Goal: Task Accomplishment & Management: Manage account settings

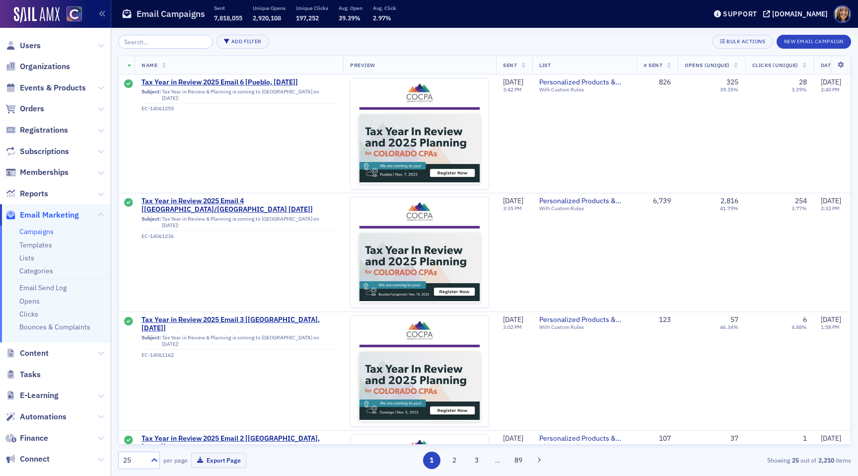
click at [174, 47] on input "search" at bounding box center [165, 42] width 95 height 14
click at [48, 234] on link "Campaigns" at bounding box center [36, 231] width 34 height 9
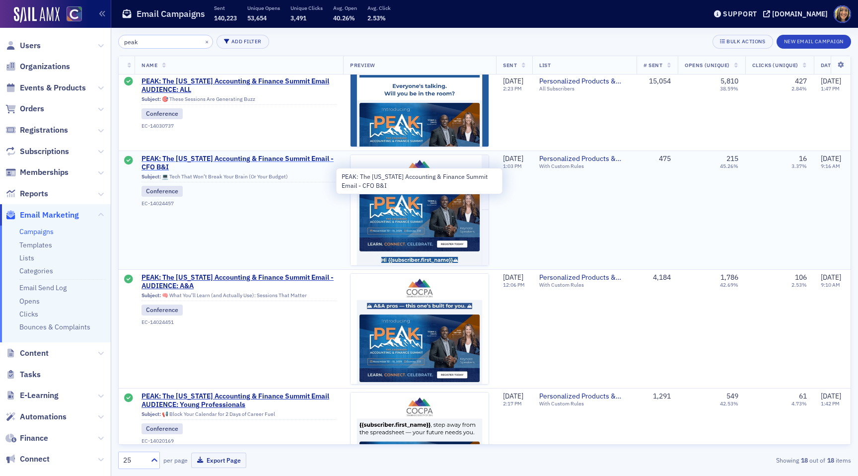
scroll to position [281, 0]
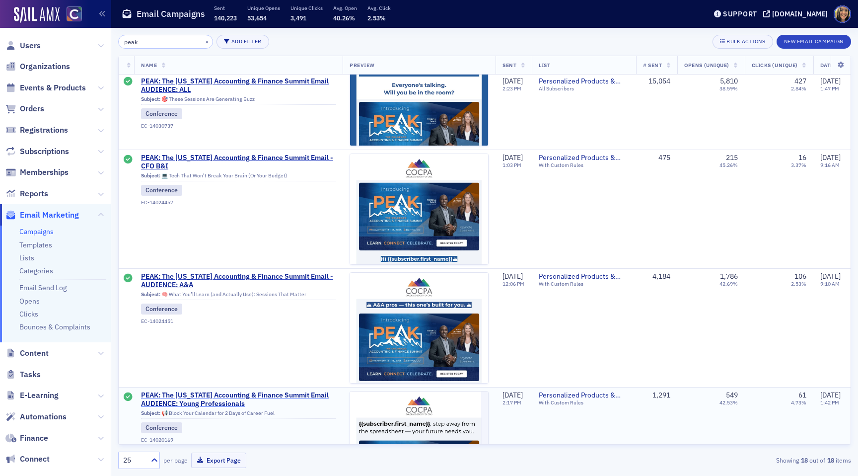
type input "peak"
click at [301, 433] on div "Conference EC-14020169" at bounding box center [238, 432] width 195 height 21
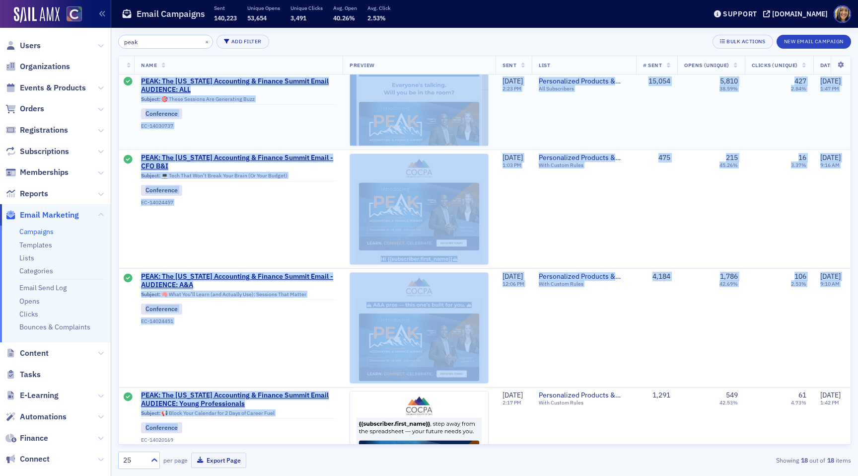
drag, startPoint x: 301, startPoint y: 433, endPoint x: 142, endPoint y: 80, distance: 387.1
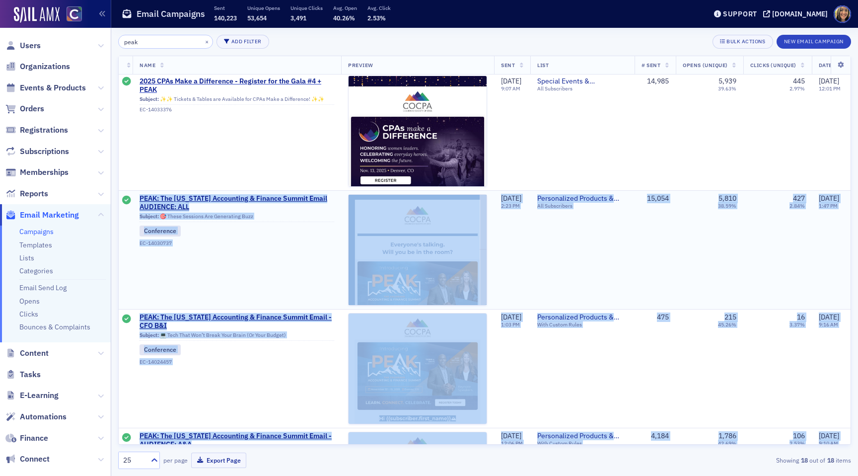
click at [282, 249] on td "PEAK: The Colorado Accounting & Finance Summit Email AUDIENCE: ALL Subject: 🎯 T…" at bounding box center [237, 249] width 209 height 119
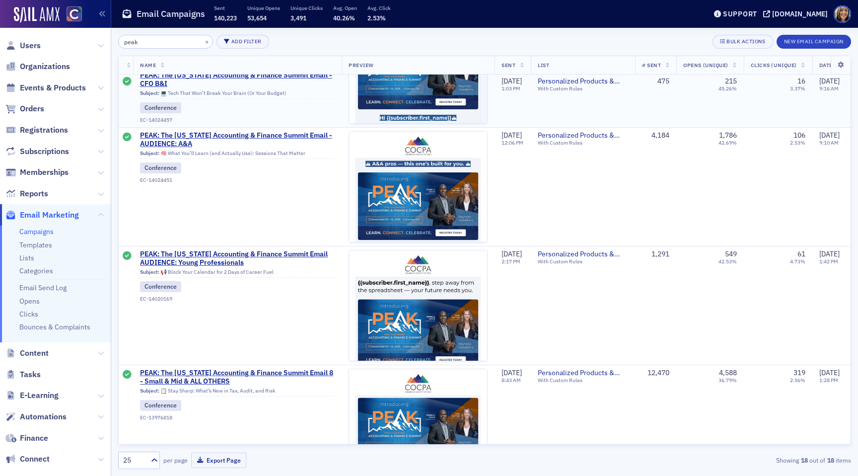
scroll to position [439, 1]
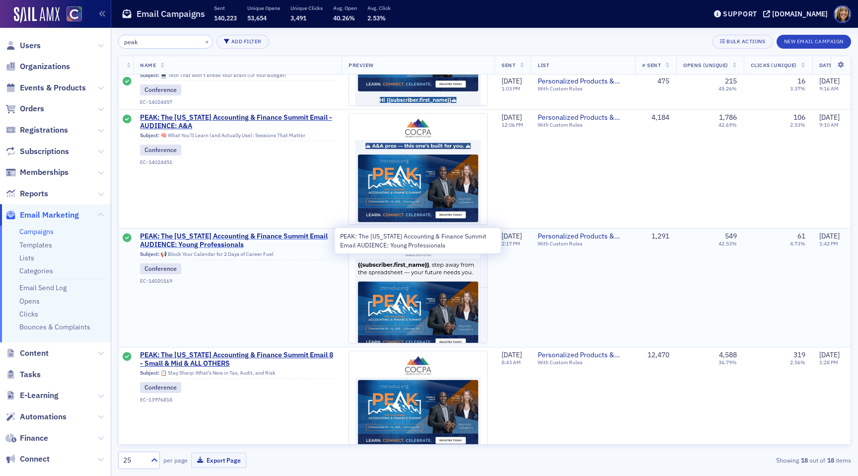
click at [203, 241] on span "PEAK: The [US_STATE] Accounting & Finance Summit Email AUDIENCE: Young Professi…" at bounding box center [237, 240] width 195 height 17
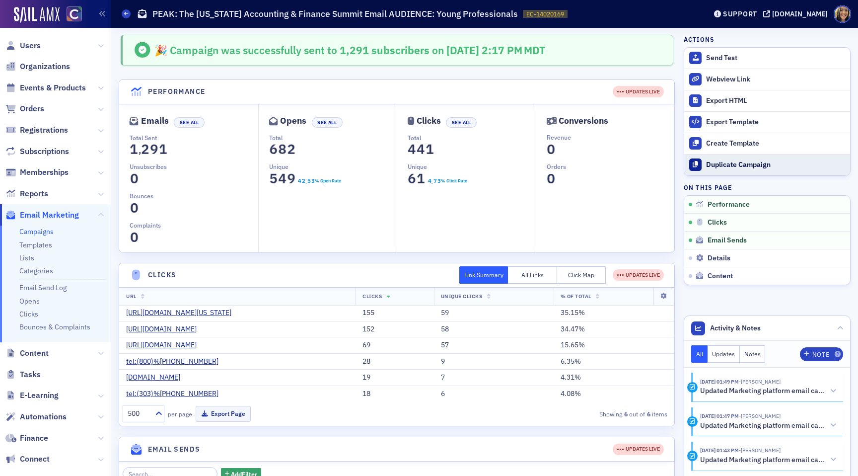
click at [715, 163] on div "Duplicate Campaign" at bounding box center [775, 164] width 139 height 9
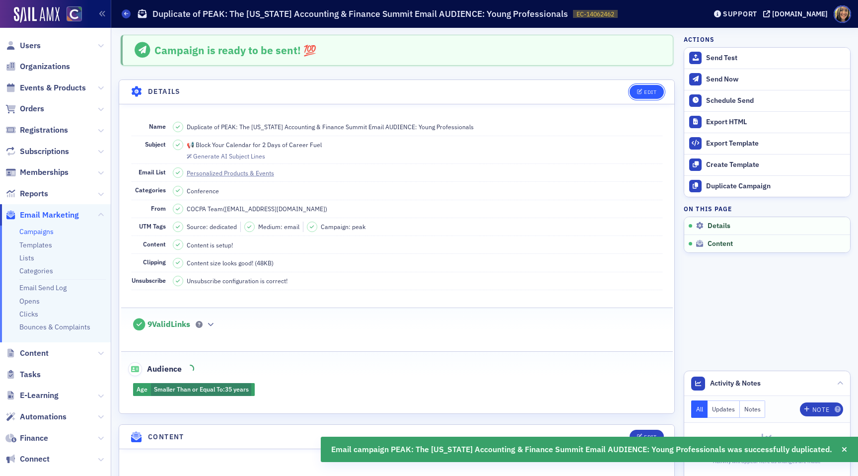
click at [649, 89] on div "Edit" at bounding box center [650, 91] width 12 height 5
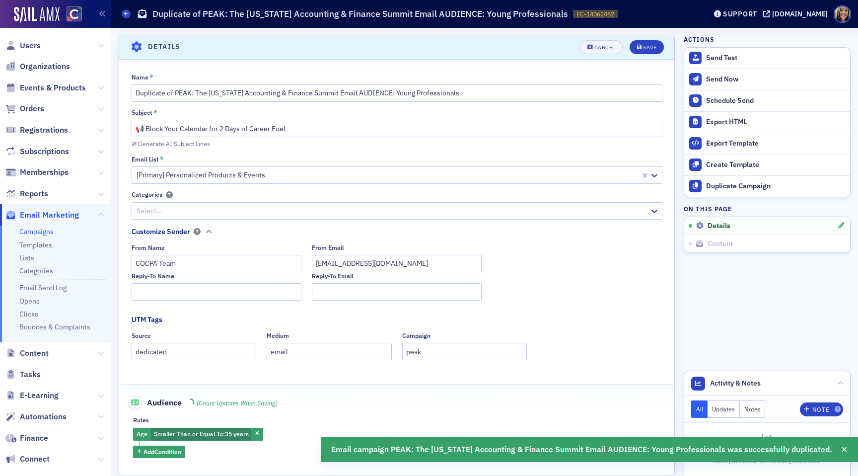
scroll to position [46, 0]
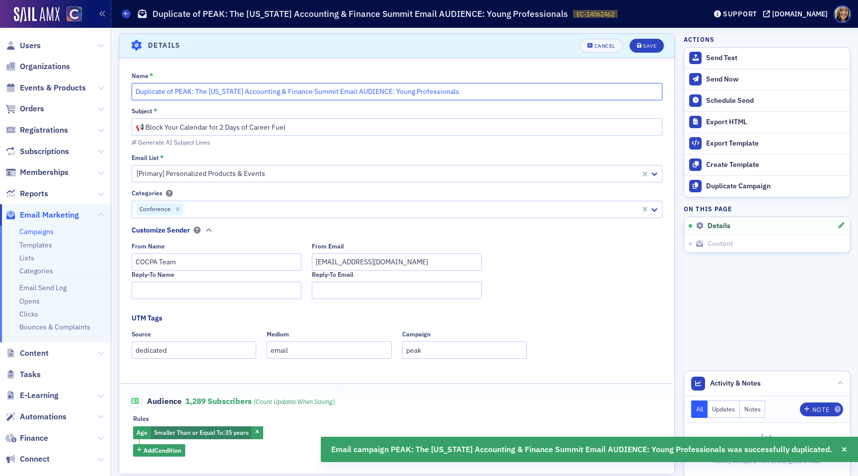
drag, startPoint x: 175, startPoint y: 91, endPoint x: 92, endPoint y: 91, distance: 82.4
click at [92, 91] on div "Users Organizations Events & Products Orders Registrations Subscriptions Member…" at bounding box center [429, 238] width 858 height 476
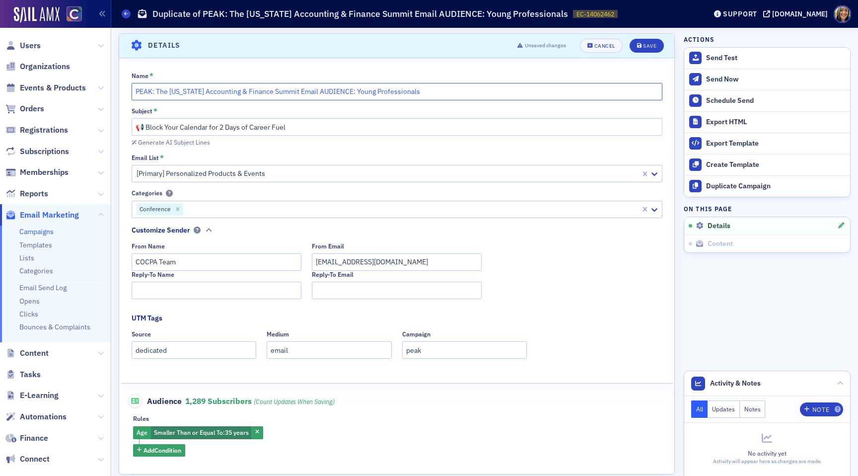
type input "PEAK: The [US_STATE] Accounting & Finance Summit Email AUDIENCE: Young Professi…"
click at [232, 122] on input "📢 Block Your Calendar for 2 Days of Career Fuel" at bounding box center [397, 126] width 531 height 17
click at [232, 123] on input "📢 Block Your Calendar for 2 Days of Career Fuel" at bounding box center [397, 126] width 531 height 17
paste input "Level up at PEAK (and save $$ if you act fast)"
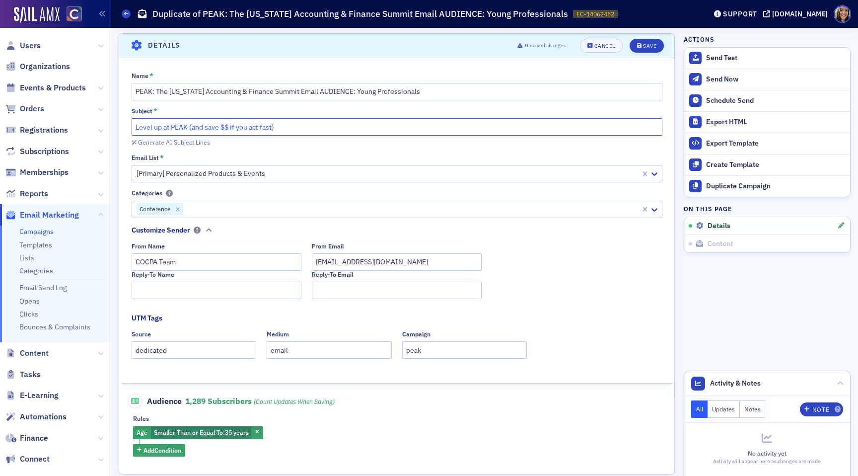
click at [423, 123] on input "Level up at PEAK (and save $$ if you act fast)" at bounding box center [397, 126] width 531 height 17
click at [186, 128] on input "Level up at PEAK (and save $$ if you act fast)" at bounding box center [397, 126] width 531 height 17
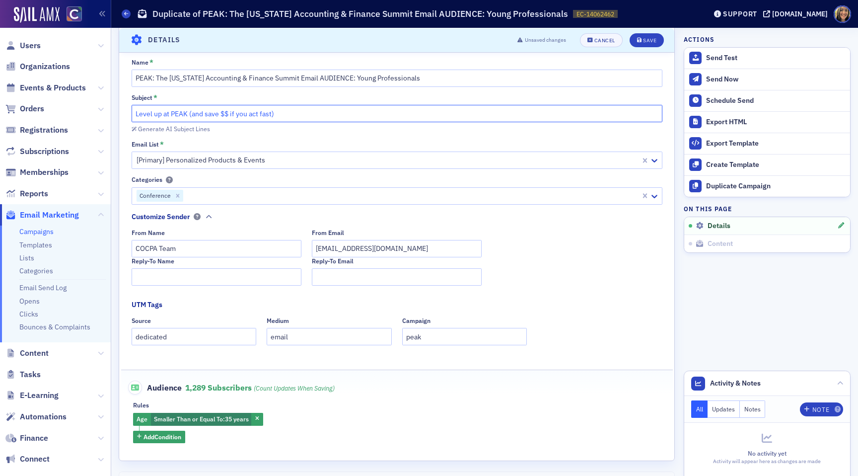
scroll to position [63, 0]
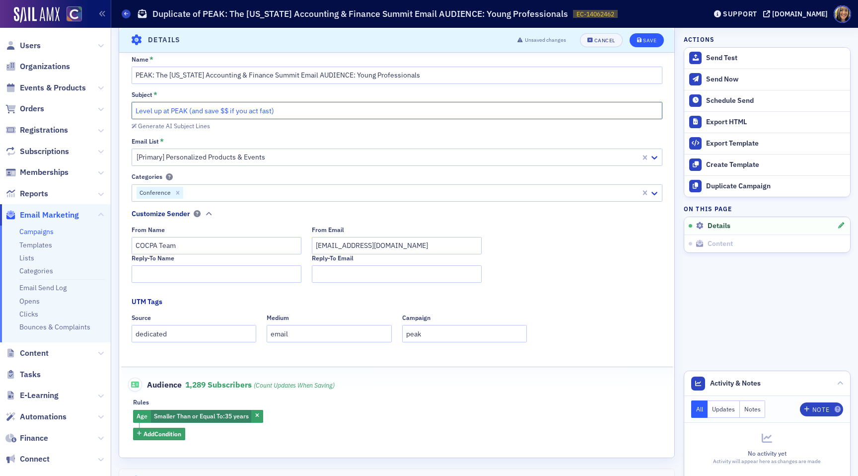
type input "Level up at PEAK (and save $$ if you act fast)"
click at [637, 45] on button "Save" at bounding box center [647, 40] width 34 height 14
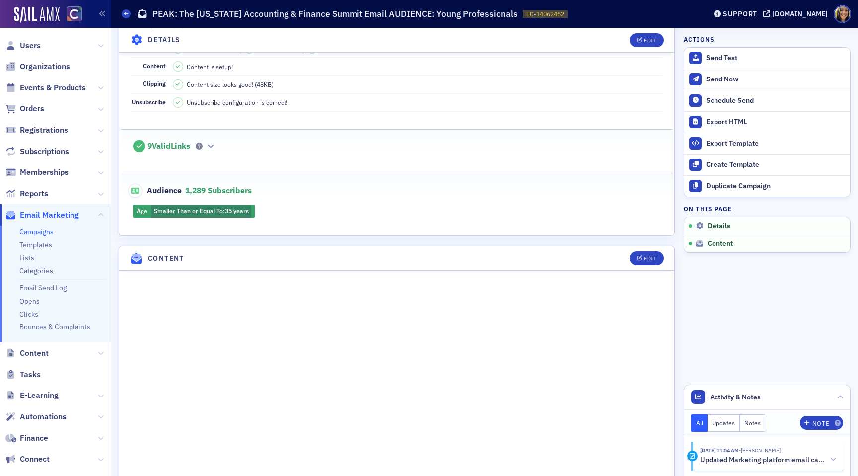
scroll to position [179, 0]
click at [653, 258] on div "Edit" at bounding box center [650, 257] width 12 height 5
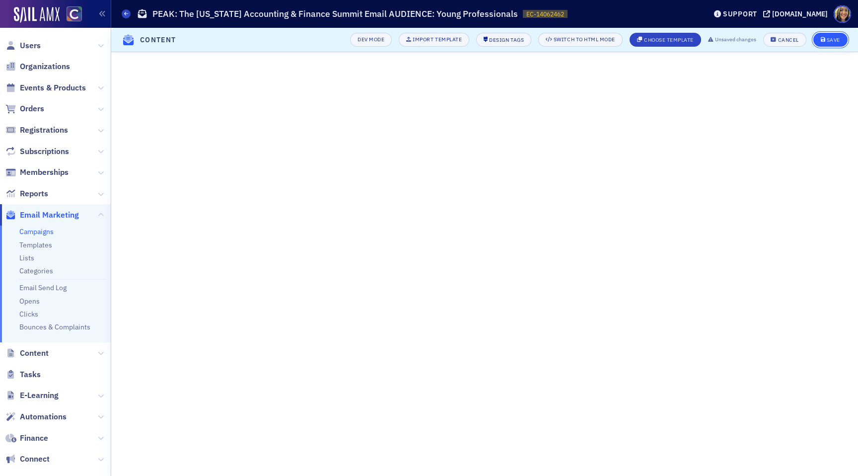
click at [833, 39] on div "Save" at bounding box center [833, 39] width 13 height 5
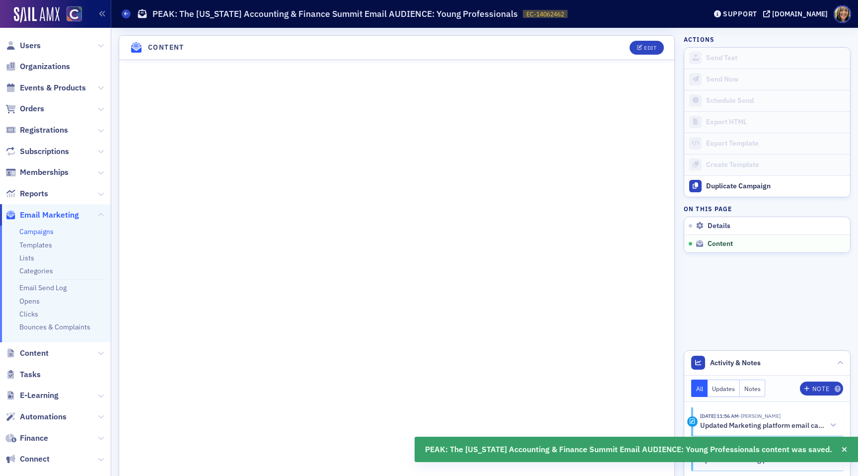
scroll to position [369, 0]
click at [645, 45] on div "Edit" at bounding box center [650, 46] width 12 height 5
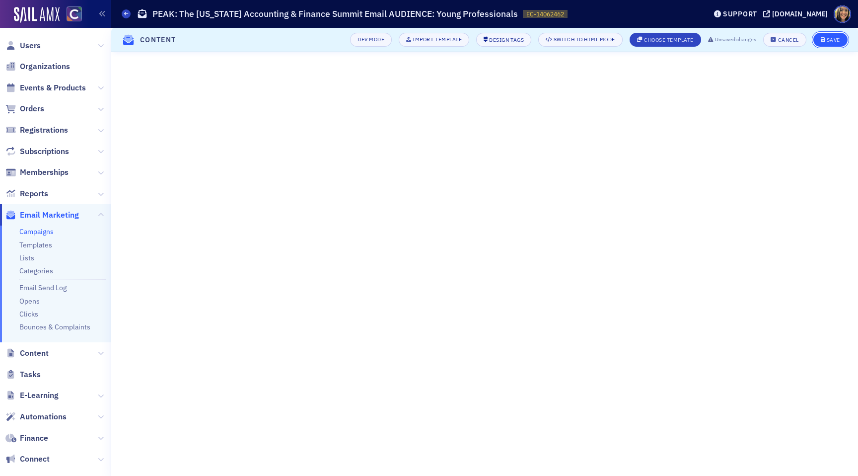
click at [835, 42] on div "Save" at bounding box center [833, 39] width 13 height 5
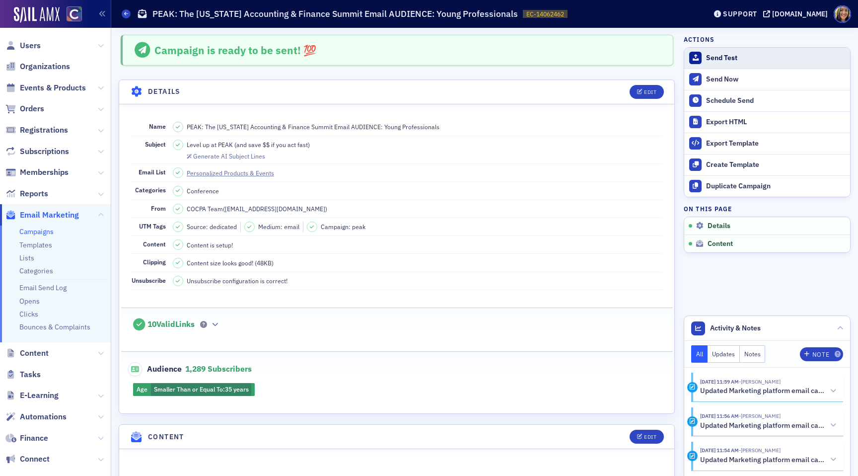
click at [740, 54] on div "Send Test" at bounding box center [775, 58] width 139 height 9
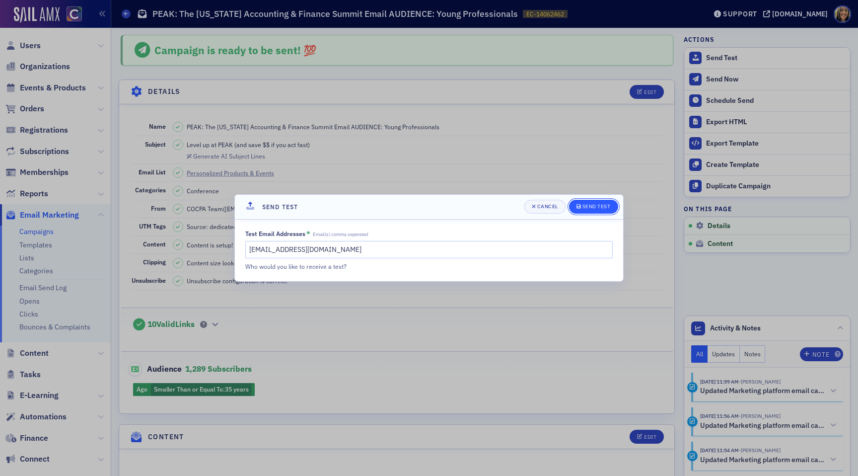
click at [608, 210] on span "Send Test" at bounding box center [593, 207] width 34 height 8
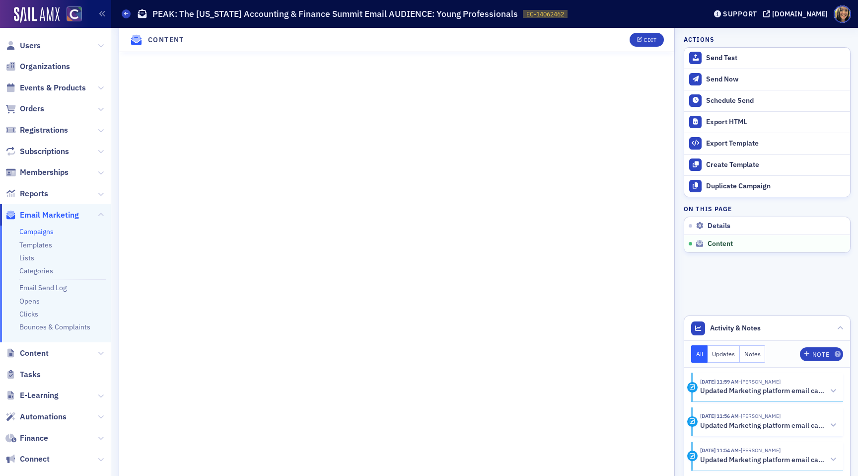
scroll to position [379, 0]
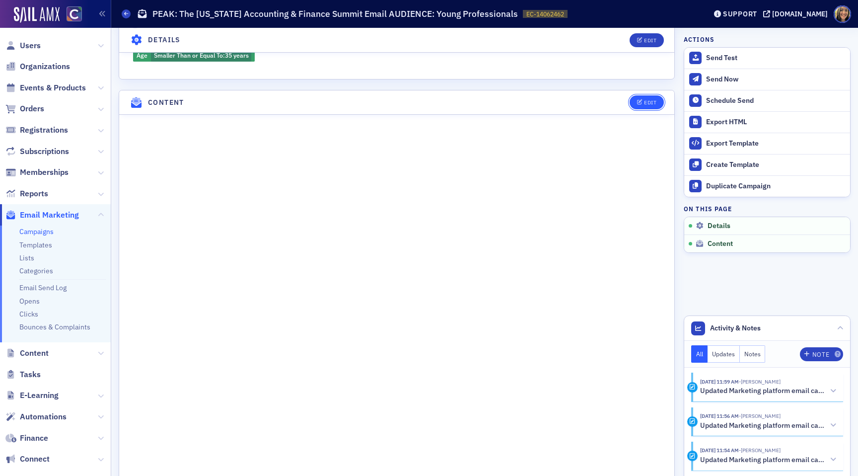
click at [642, 100] on span "Edit" at bounding box center [646, 102] width 19 height 5
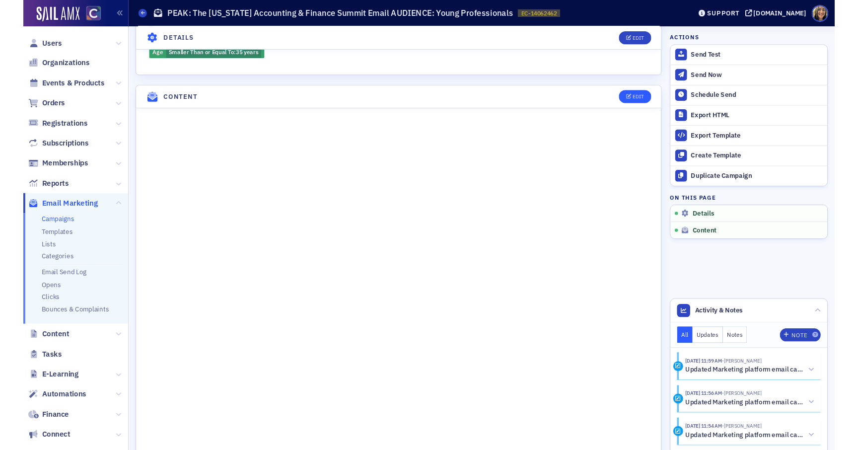
scroll to position [0, 0]
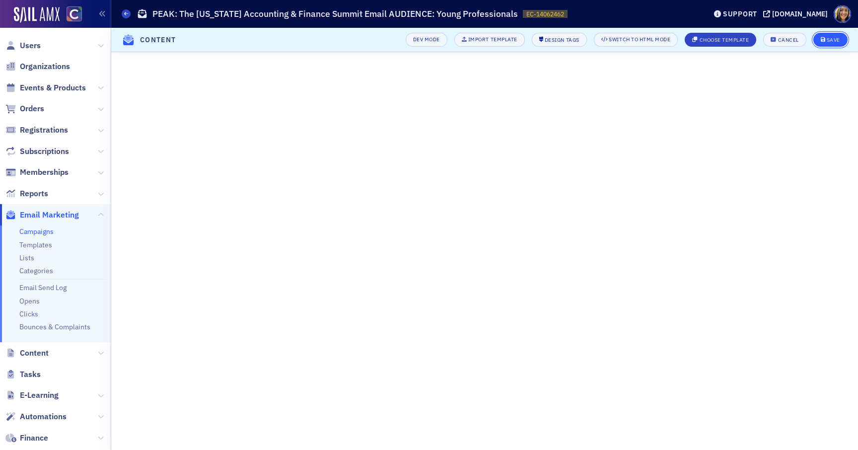
click at [842, 37] on button "Save" at bounding box center [830, 40] width 34 height 14
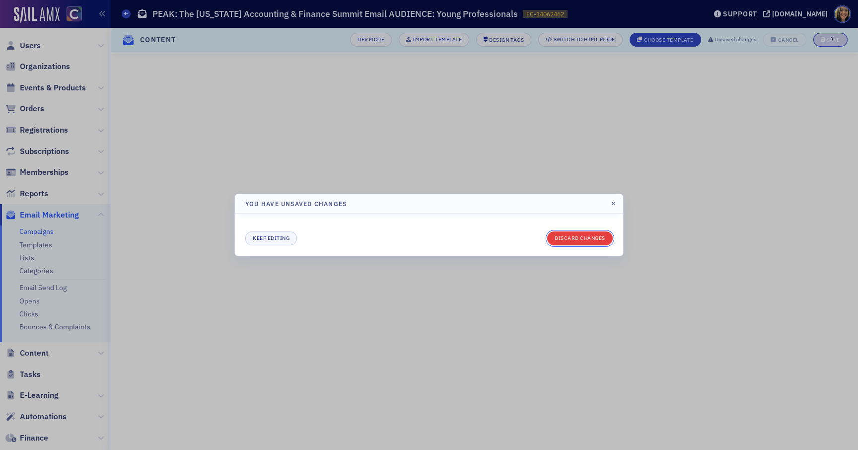
click at [587, 241] on button "Discard changes" at bounding box center [580, 238] width 66 height 14
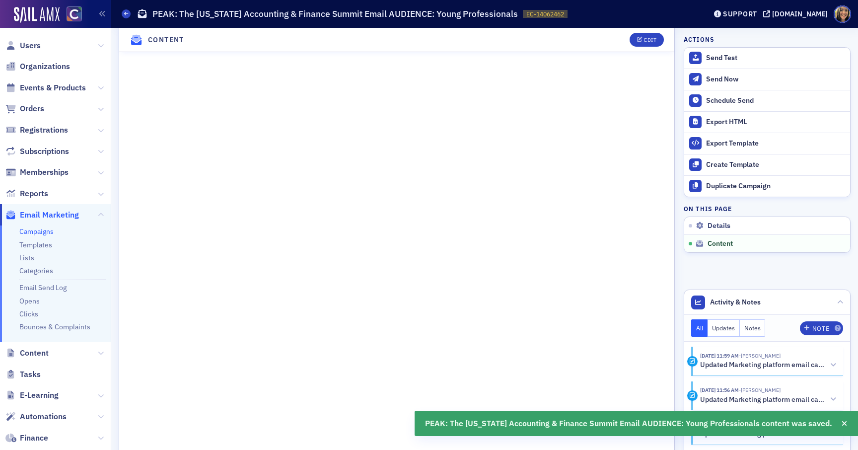
scroll to position [505, 0]
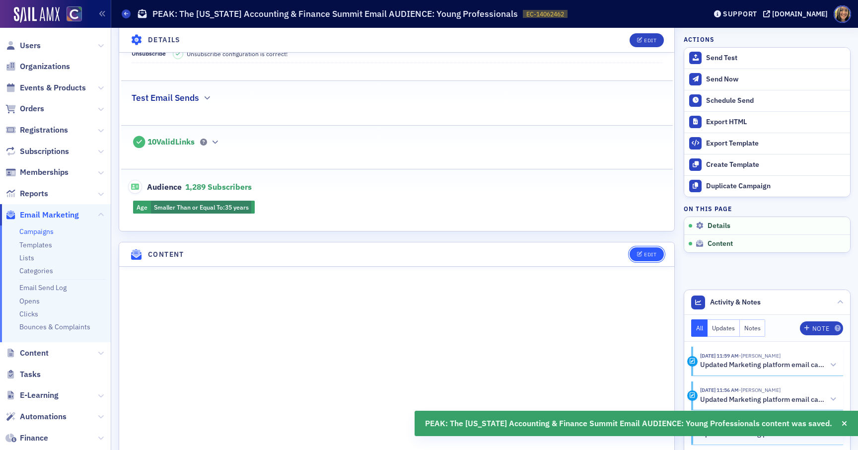
click at [651, 253] on div "Edit" at bounding box center [650, 254] width 12 height 5
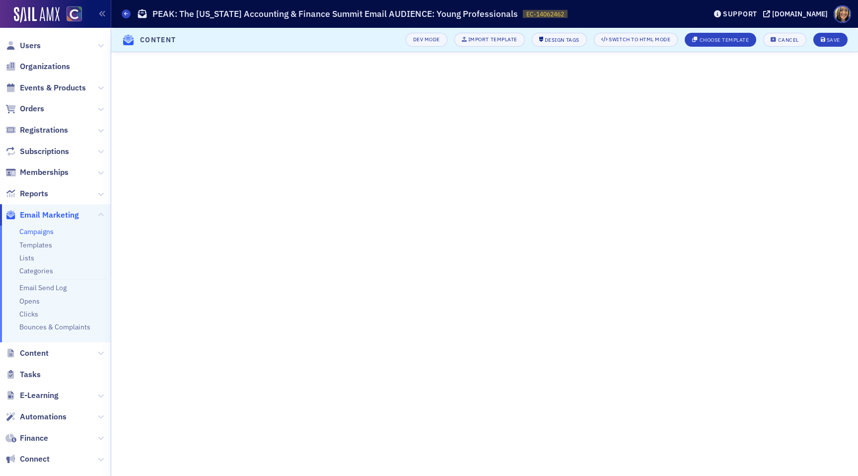
scroll to position [0, 0]
click at [833, 45] on button "Save" at bounding box center [830, 40] width 34 height 14
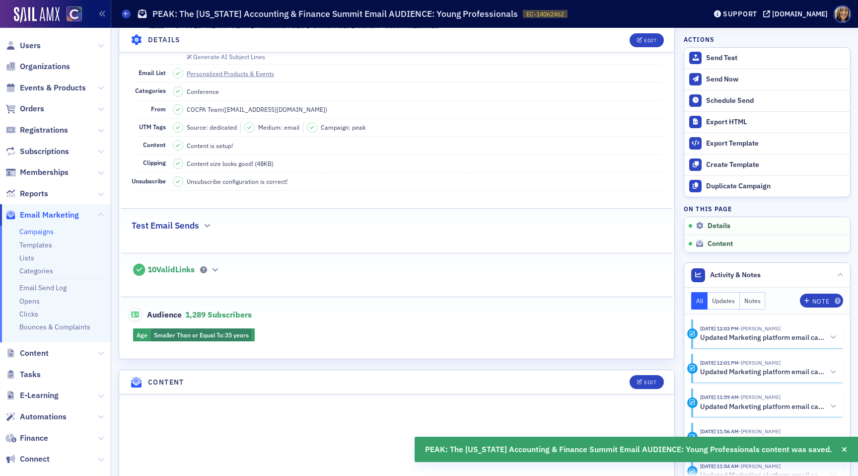
scroll to position [348, 0]
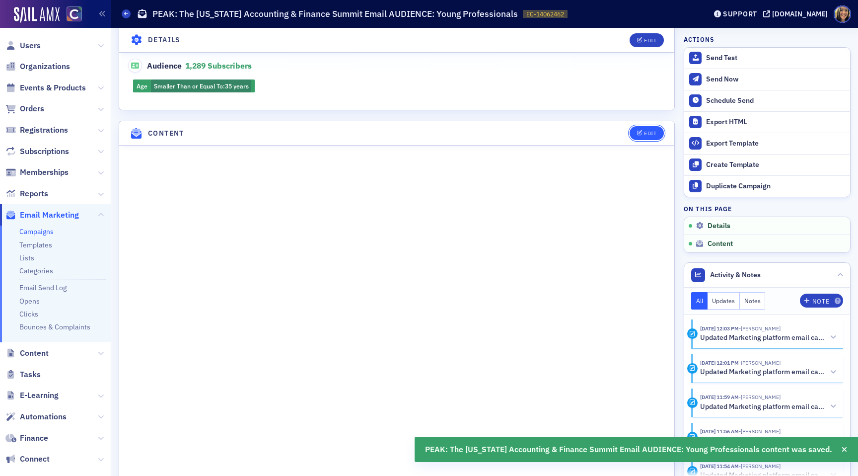
click at [655, 128] on button "Edit" at bounding box center [647, 133] width 34 height 14
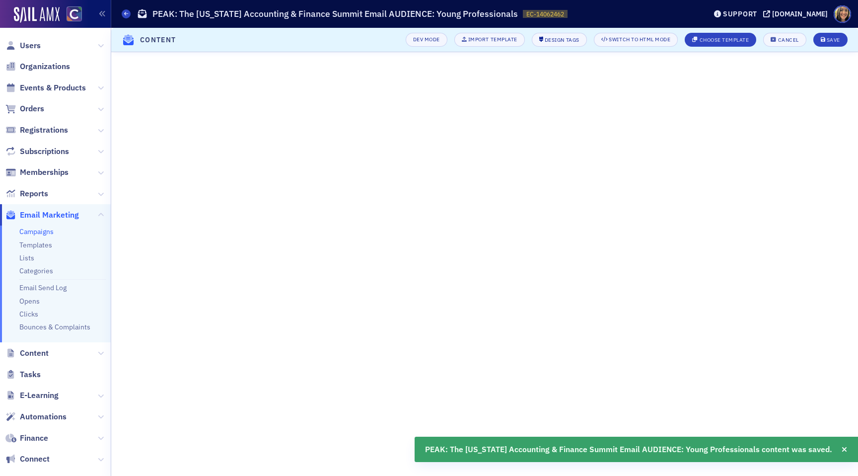
scroll to position [0, 0]
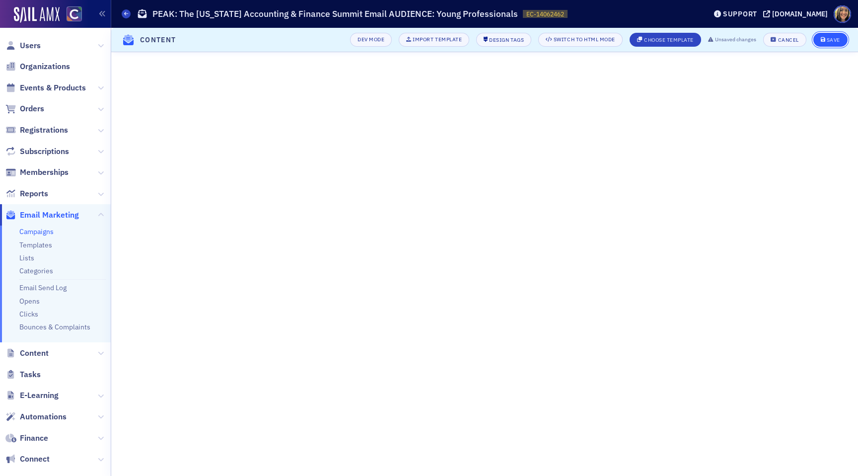
click at [825, 42] on icon "submit" at bounding box center [823, 39] width 5 height 5
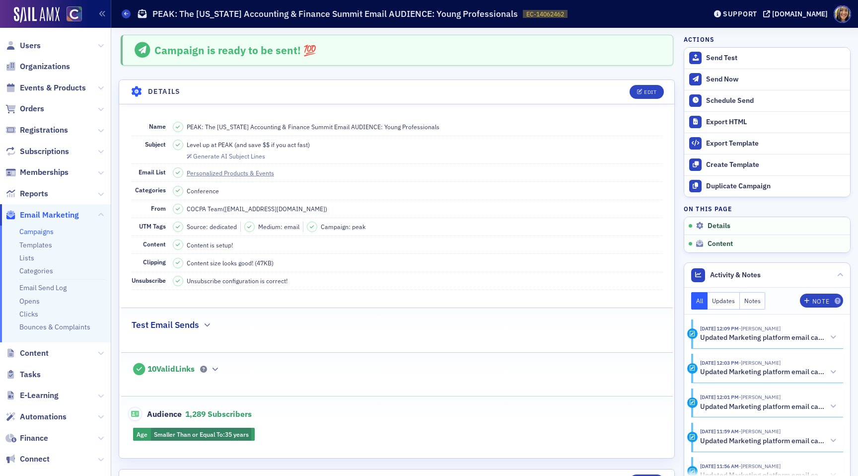
click at [332, 142] on dd "Level up at PEAK (and save $$ if you act fast) Generate AI Subject Lines" at bounding box center [418, 149] width 490 height 27
copy span "Level up at PEAK (and save $$ if you act fast)"
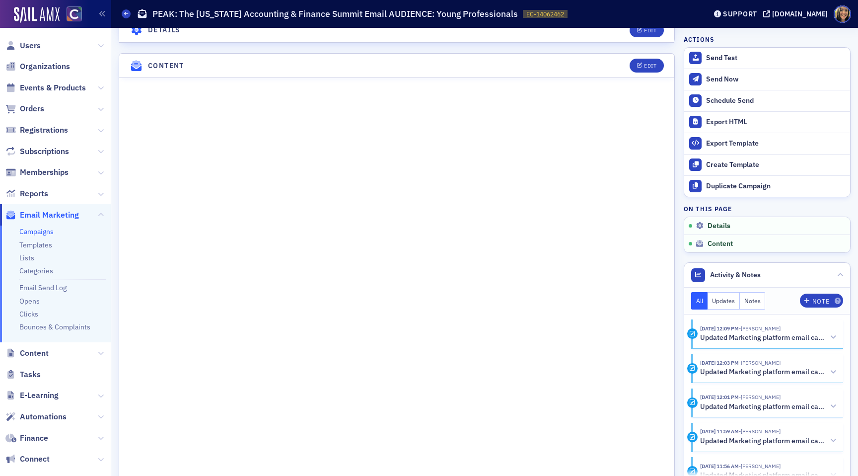
scroll to position [402, 0]
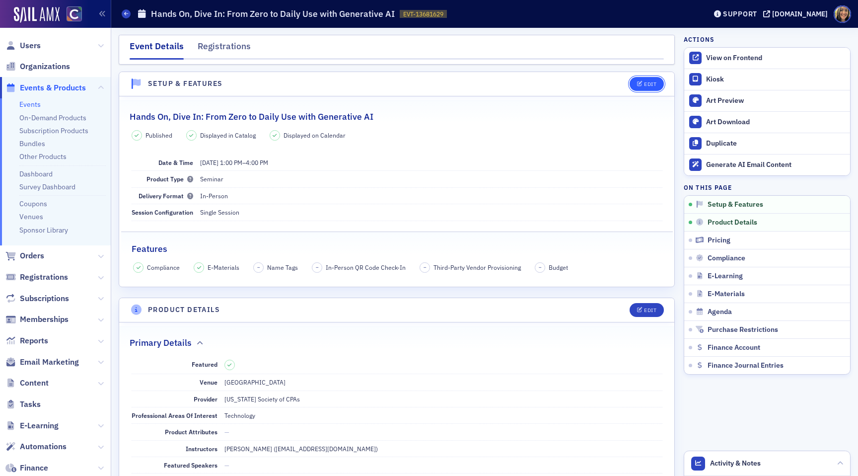
click at [642, 80] on button "Edit" at bounding box center [647, 84] width 34 height 14
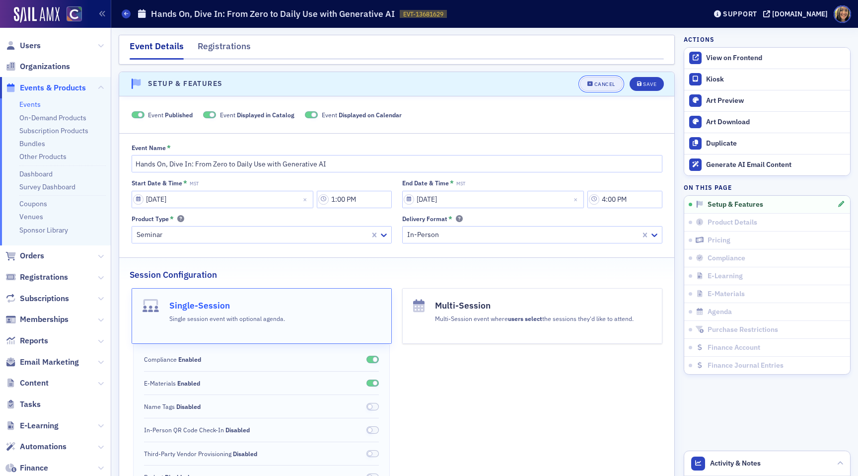
click at [594, 86] on button "Cancel" at bounding box center [601, 84] width 43 height 14
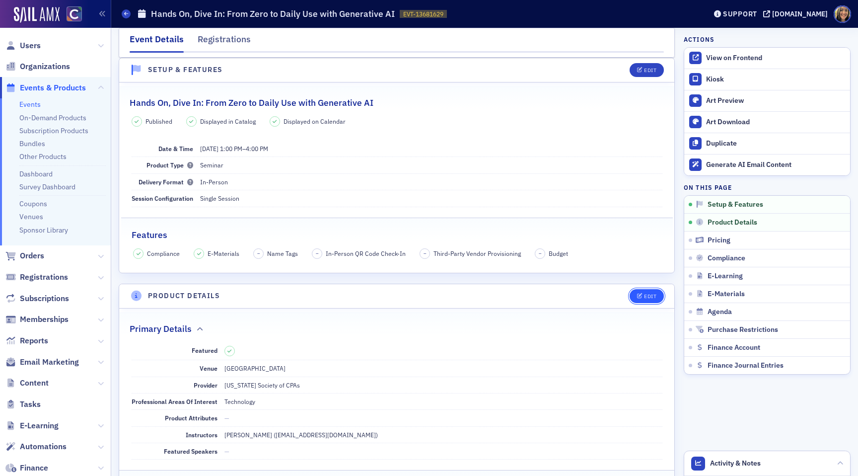
click at [643, 300] on button "Edit" at bounding box center [647, 296] width 34 height 14
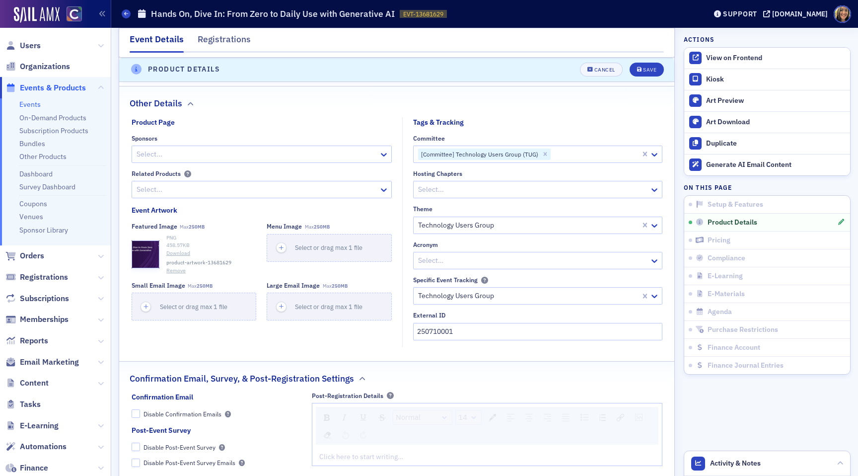
scroll to position [714, 0]
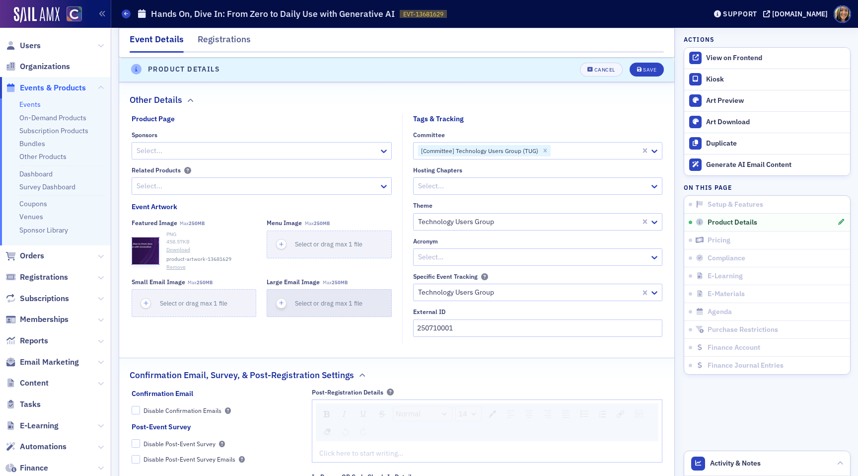
click at [281, 300] on icon "button" at bounding box center [281, 302] width 9 height 9
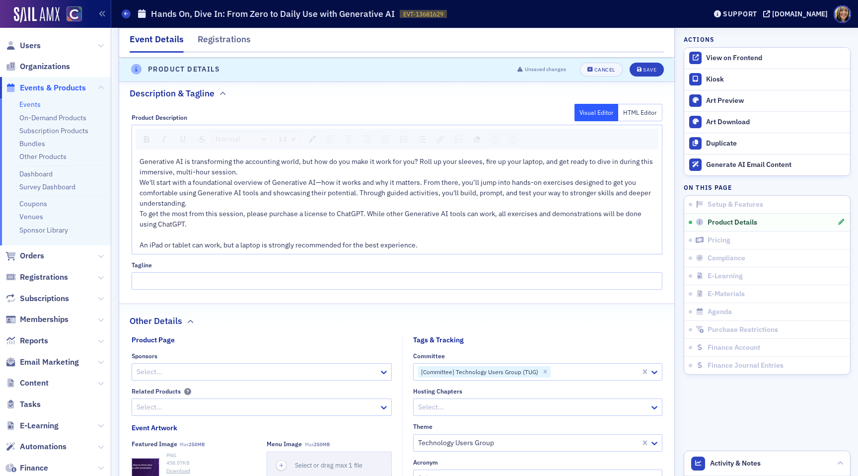
scroll to position [302, 0]
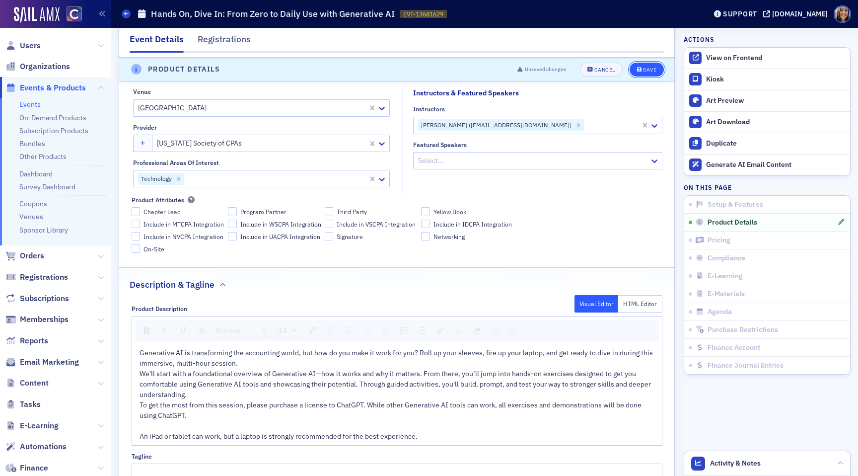
click at [648, 72] on button "Save" at bounding box center [647, 70] width 34 height 14
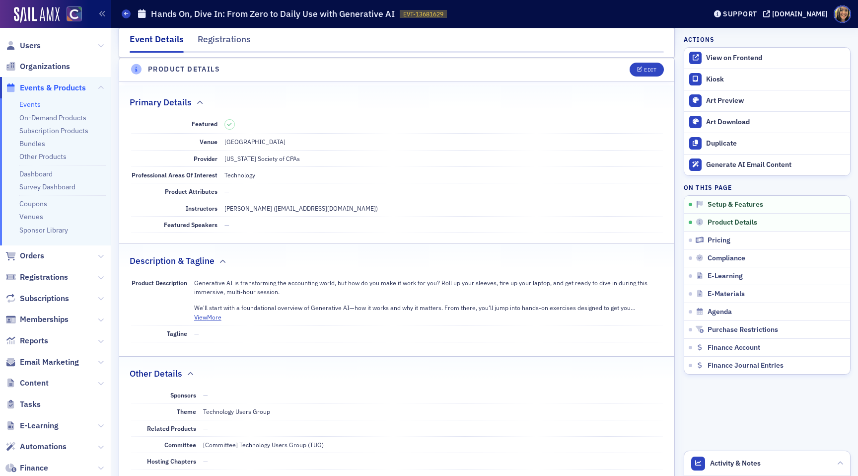
scroll to position [240, 0]
click at [60, 363] on span "Email Marketing" at bounding box center [49, 361] width 59 height 11
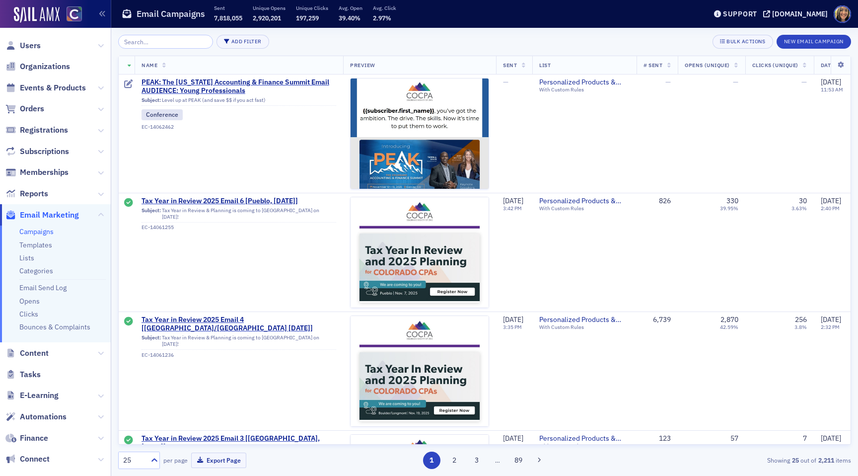
click at [152, 42] on input "search" at bounding box center [165, 42] width 95 height 14
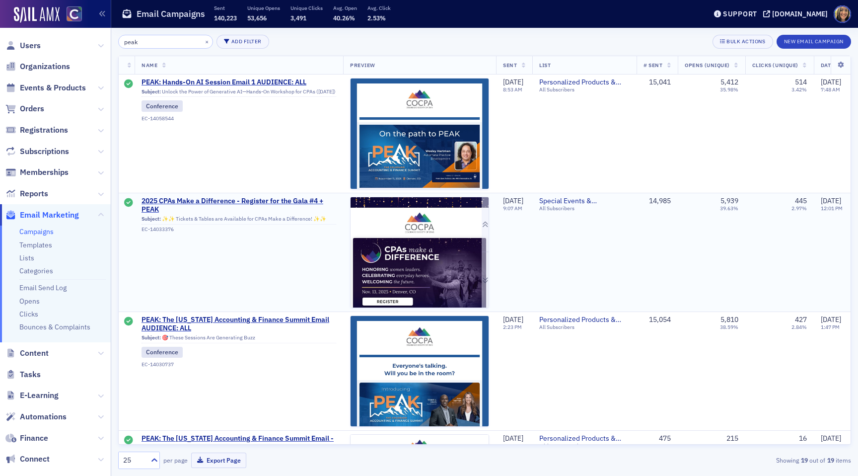
type input "peak"
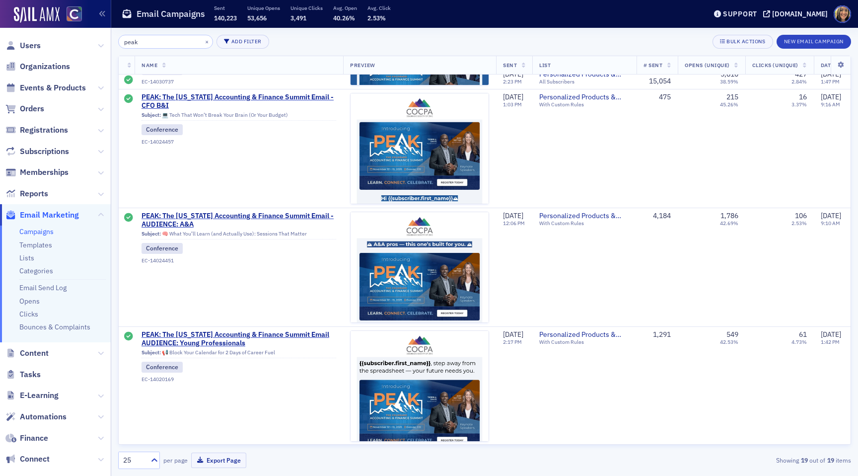
scroll to position [343, 0]
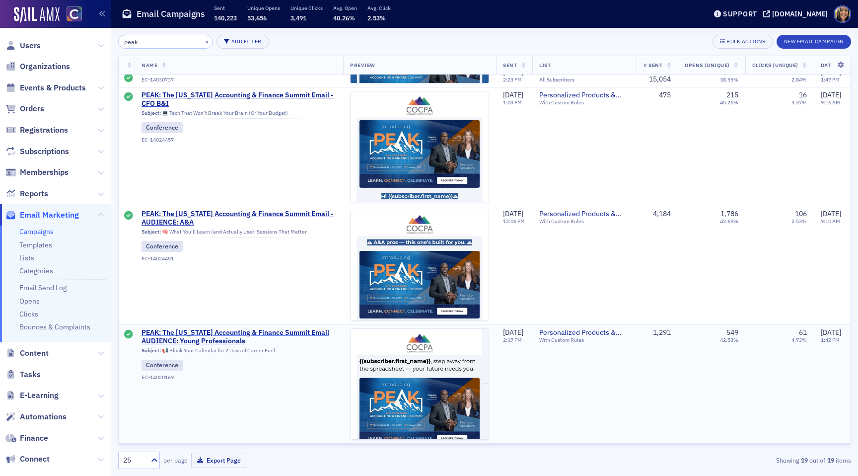
click at [235, 333] on span "PEAK: The [US_STATE] Accounting & Finance Summit Email AUDIENCE: Young Professi…" at bounding box center [239, 336] width 195 height 17
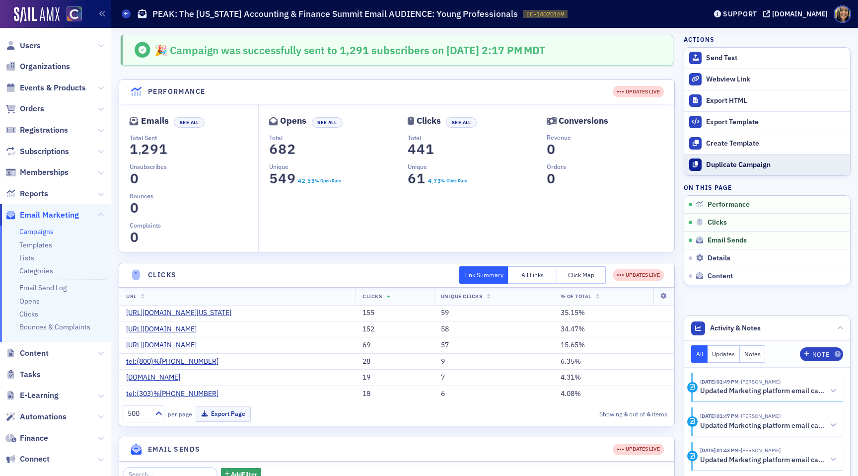
click at [726, 166] on div "Duplicate Campaign" at bounding box center [775, 164] width 139 height 9
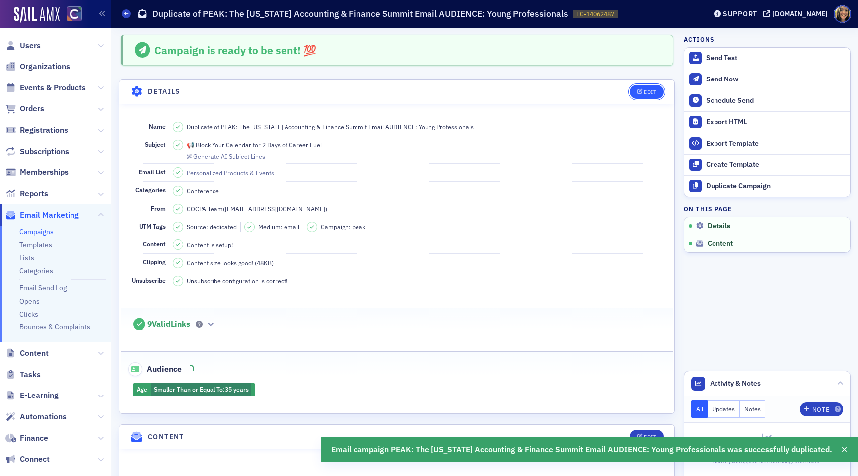
click at [645, 92] on div "Edit" at bounding box center [650, 91] width 12 height 5
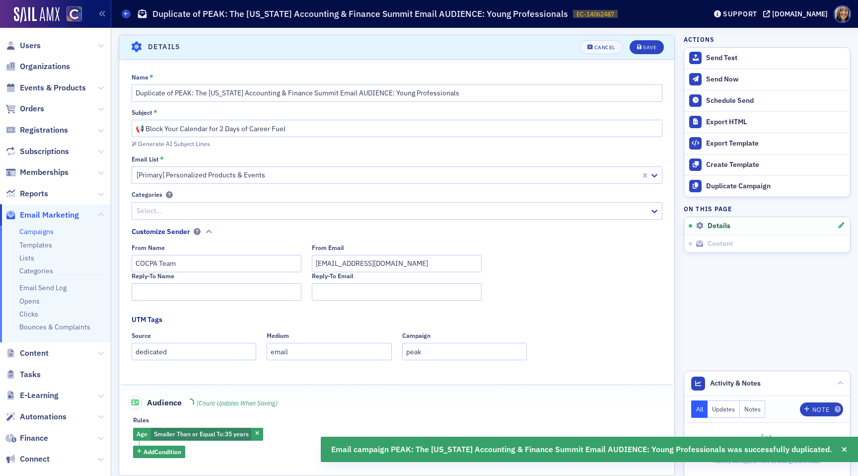
scroll to position [46, 0]
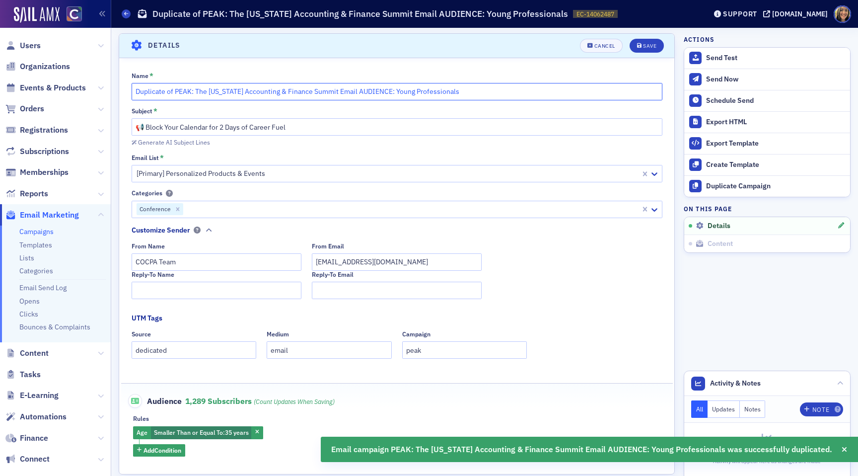
drag, startPoint x: 175, startPoint y: 92, endPoint x: 133, endPoint y: 89, distance: 42.8
click at [133, 89] on input "Duplicate of PEAK: The [US_STATE] Accounting & Finance Summit Email AUDIENCE: Y…" at bounding box center [397, 91] width 531 height 17
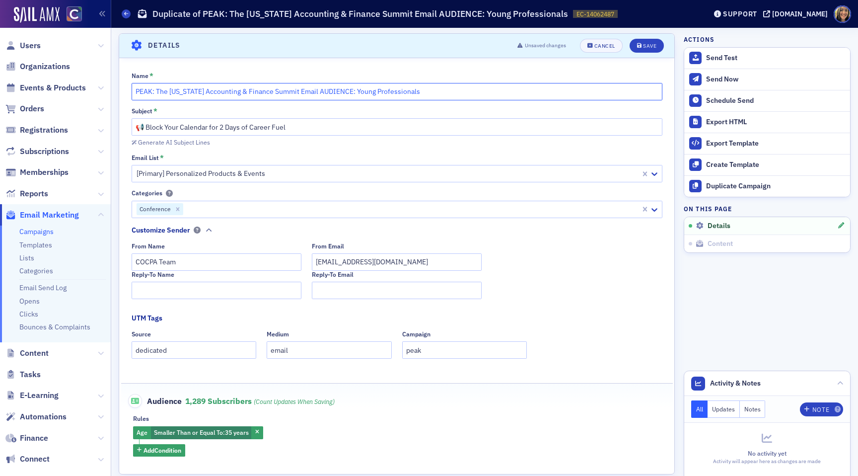
type input "PEAK: The [US_STATE] Accounting & Finance Summit Email AUDIENCE: Young Professi…"
click at [304, 126] on input "📢 Block Your Calendar for 2 Days of Career Fuel" at bounding box center [397, 126] width 531 height 17
paste input "Level up at PEAK (and save $$ if you act fast)"
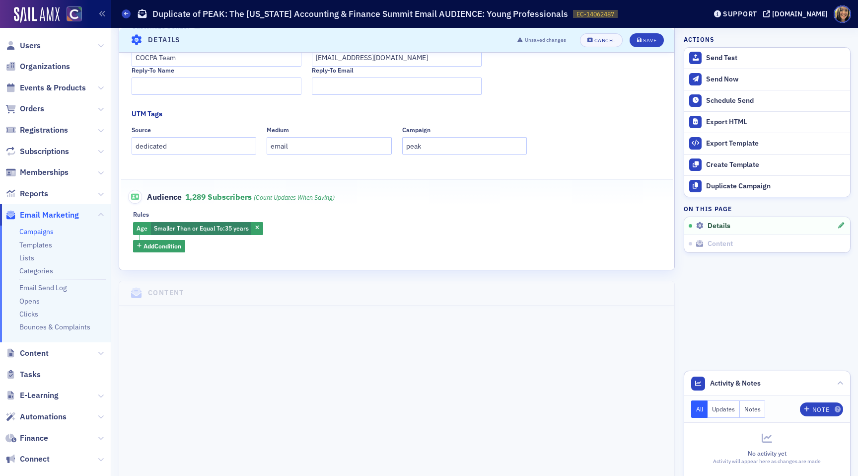
scroll to position [251, 0]
type input "Level up at PEAK (and save $$ if you act fast)"
click at [642, 37] on button "Save" at bounding box center [647, 40] width 34 height 14
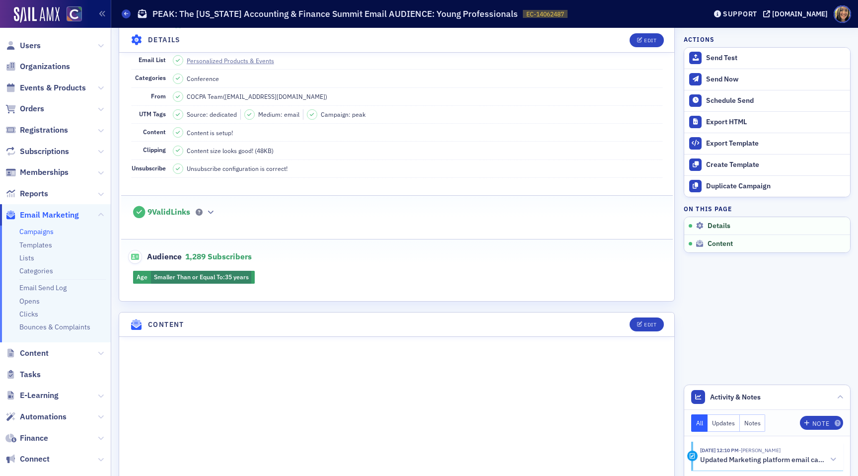
scroll to position [114, 0]
click at [642, 318] on button "Edit" at bounding box center [647, 322] width 34 height 14
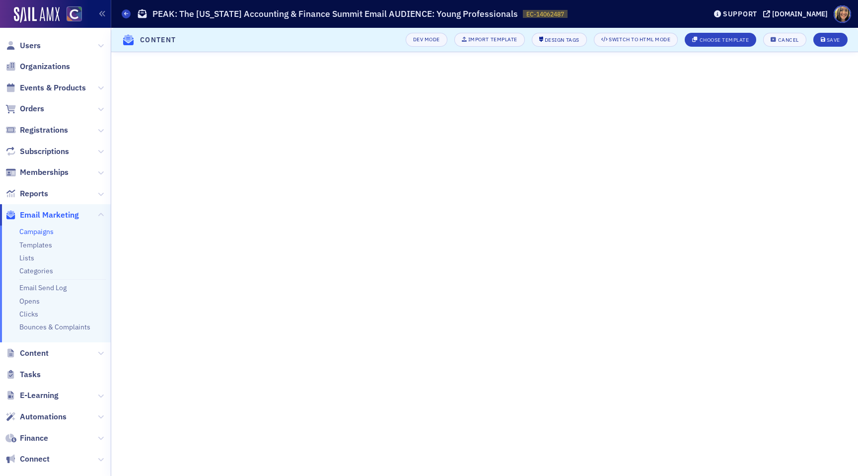
scroll to position [0, 0]
click at [835, 38] on div "Save" at bounding box center [833, 39] width 13 height 5
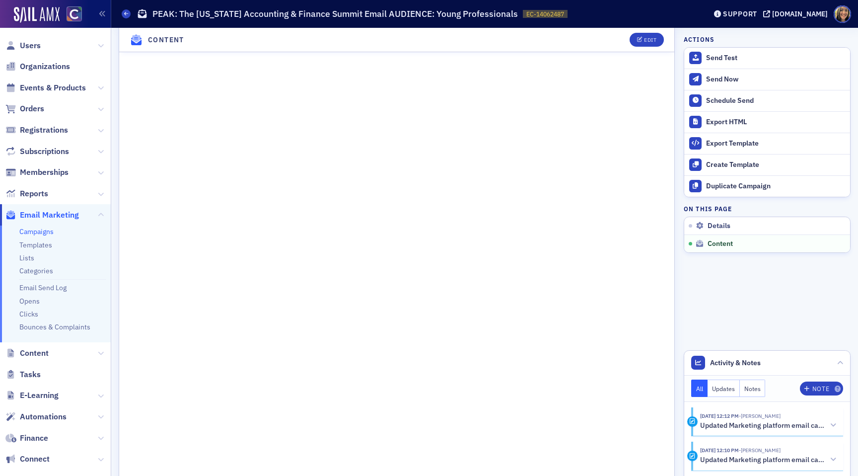
scroll to position [482, 0]
click at [723, 60] on div "Send Test" at bounding box center [775, 58] width 139 height 9
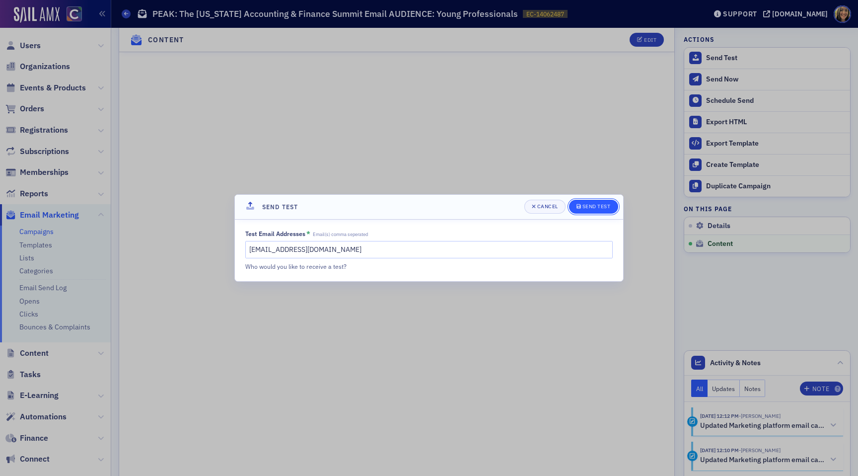
click at [599, 209] on div "Send Test" at bounding box center [596, 206] width 28 height 5
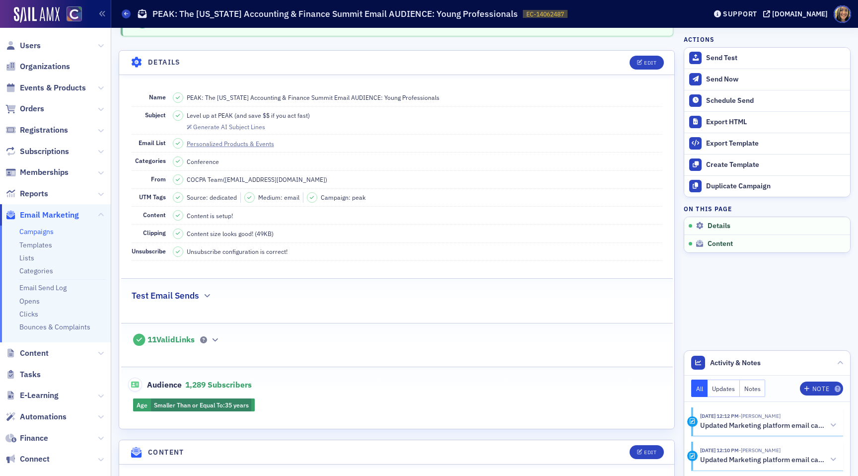
scroll to position [0, 0]
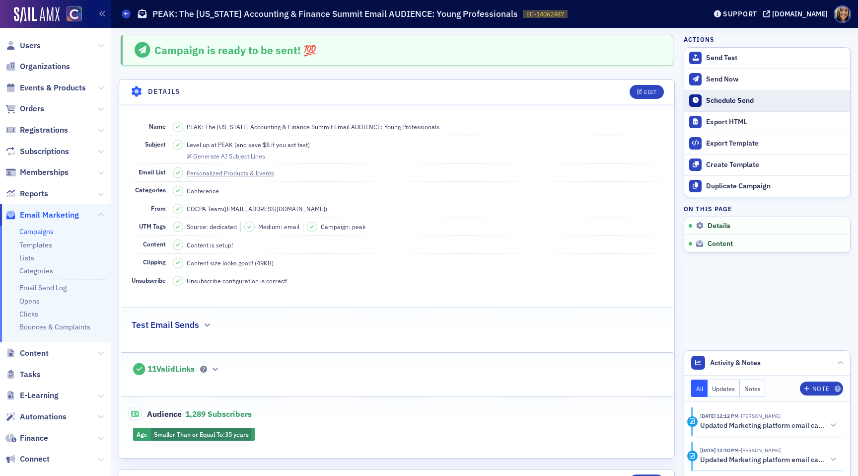
click at [715, 99] on div "Schedule Send" at bounding box center [775, 100] width 139 height 9
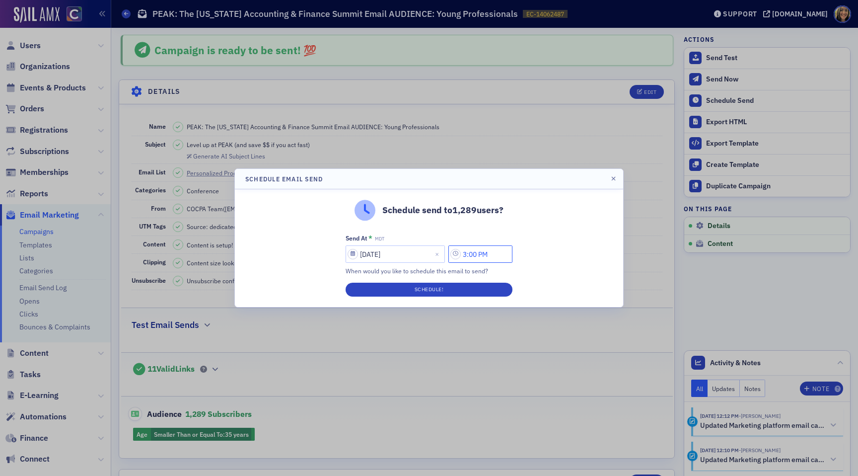
click at [473, 254] on input "3:00 PM" at bounding box center [480, 253] width 64 height 17
click at [480, 255] on input "12:00 PM" at bounding box center [480, 253] width 64 height 17
type input "12:30 PM"
click at [464, 287] on button "Schedule!" at bounding box center [429, 290] width 167 height 14
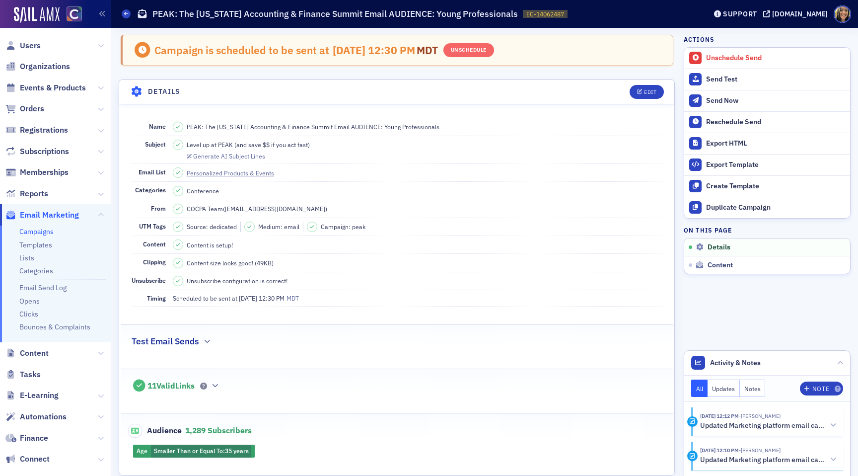
click at [41, 227] on link "Campaigns" at bounding box center [36, 231] width 34 height 9
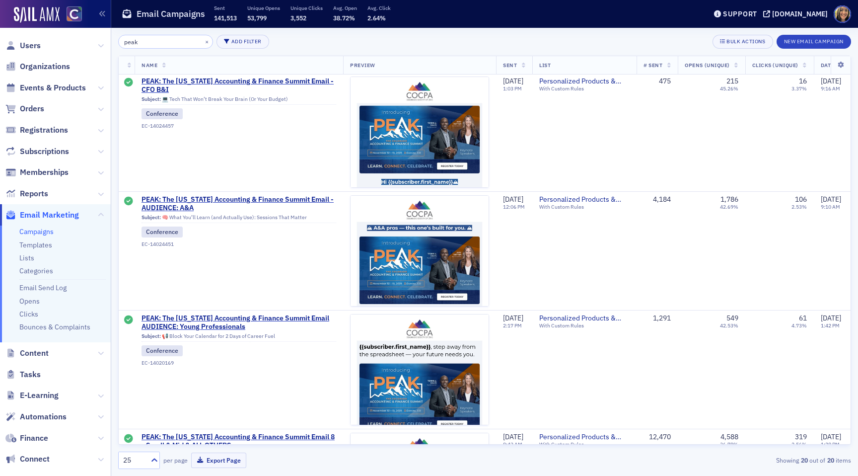
scroll to position [447, 0]
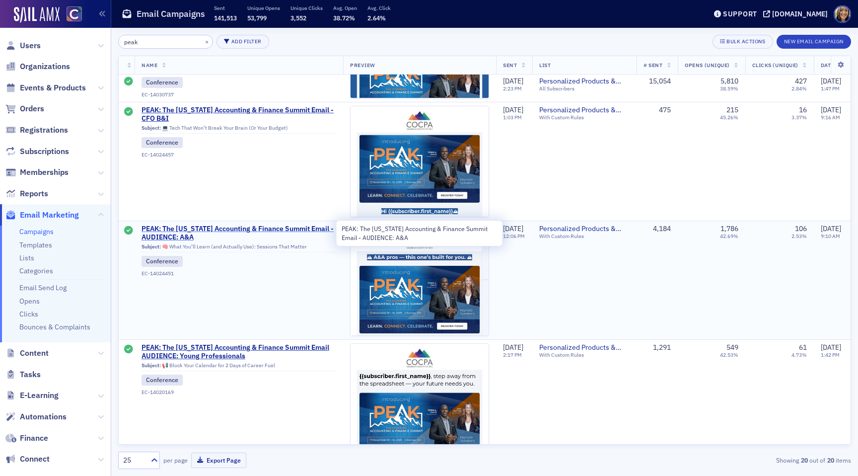
click at [162, 237] on span "PEAK: The Colorado Accounting & Finance Summit Email - AUDIENCE: A&A" at bounding box center [239, 232] width 195 height 17
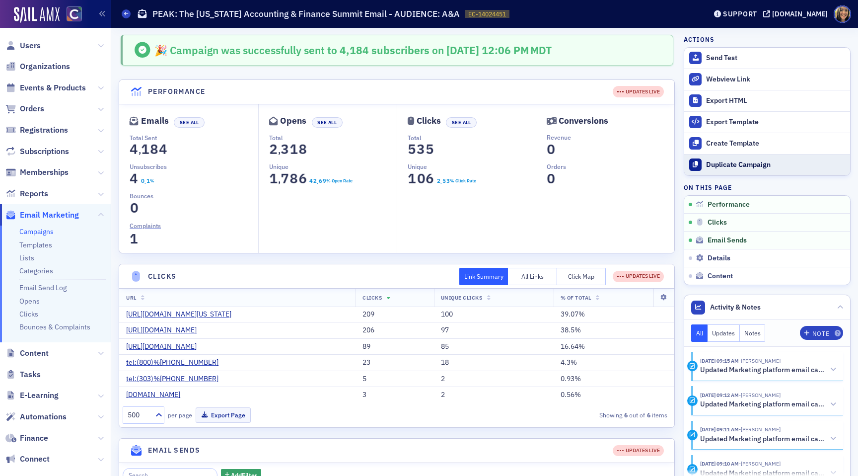
click at [712, 160] on div "Duplicate Campaign" at bounding box center [775, 164] width 139 height 9
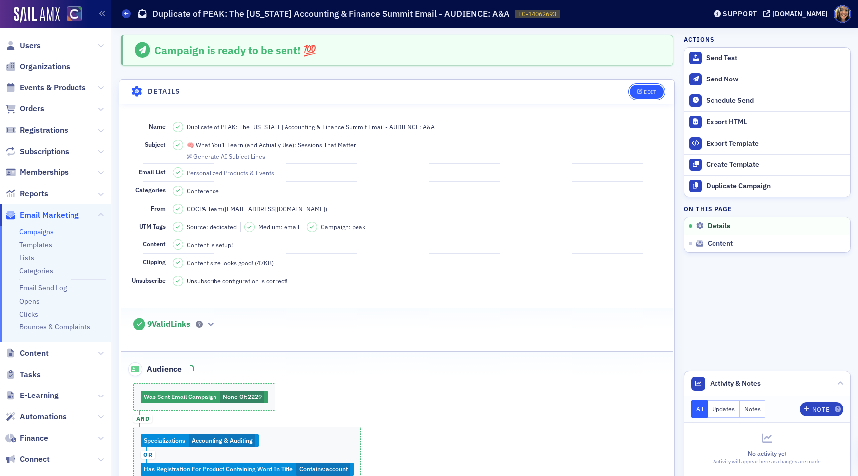
click at [645, 89] on div "Edit" at bounding box center [650, 91] width 12 height 5
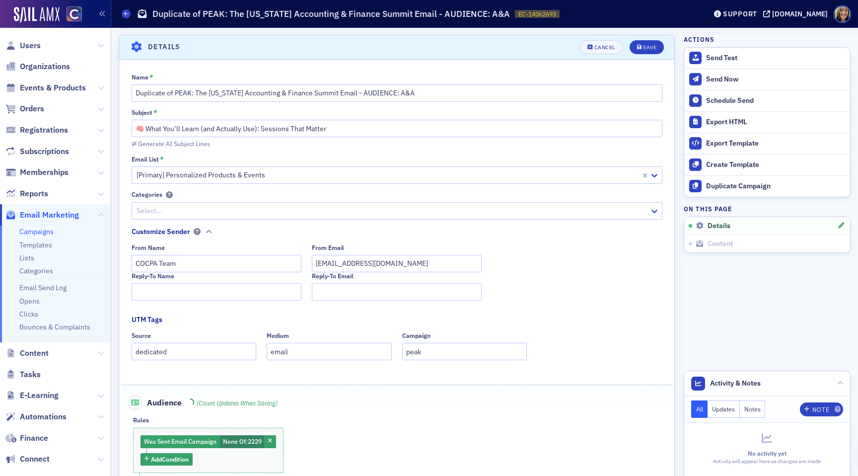
scroll to position [46, 0]
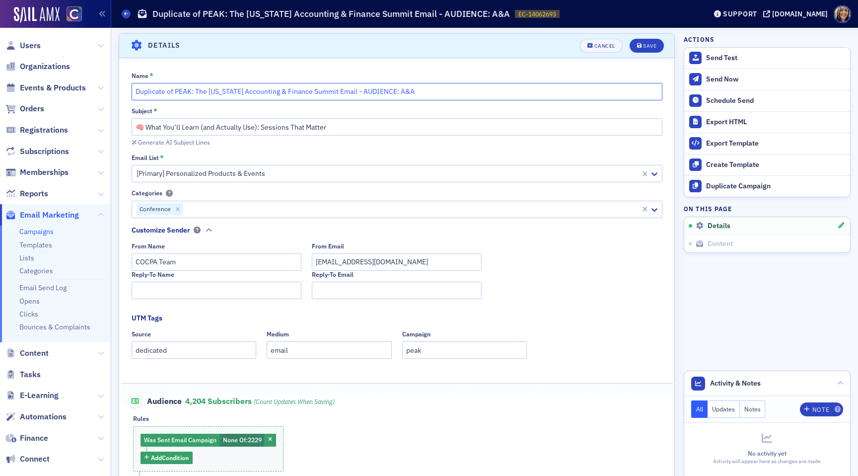
drag, startPoint x: 176, startPoint y: 92, endPoint x: 125, endPoint y: 88, distance: 51.3
click at [125, 89] on div "Name * Duplicate of PEAK: The Colorado Accounting & Finance Summit Email - AUDI…" at bounding box center [396, 325] width 555 height 506
type input "PEAK: The Colorado Accounting & Finance Summit Email - AUDIENCE: A&A"
click at [265, 122] on input "🧠 What You’ll Learn (and Actually Use): Sessions That Matter" at bounding box center [397, 126] width 531 height 17
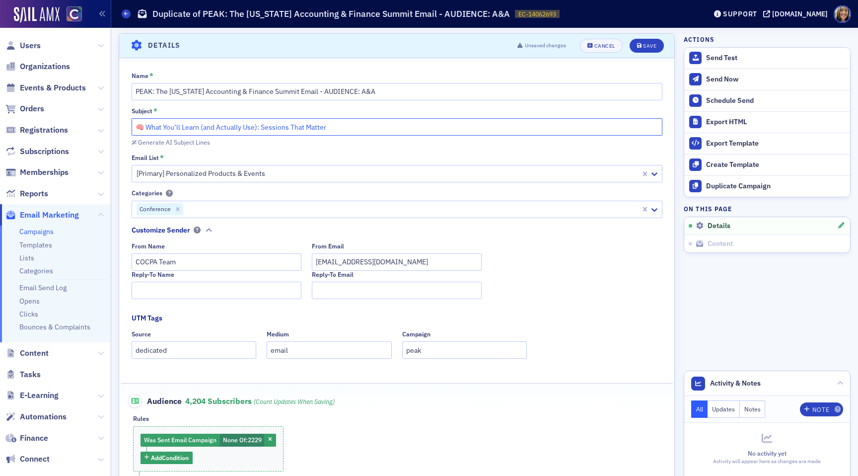
click at [265, 122] on input "🧠 What You’ll Learn (and Actually Use): Sessions That Matter" at bounding box center [397, 126] width 531 height 17
paste input "Stay sharp: Secure your PEAK spot before prices climb"
paste input "📈"
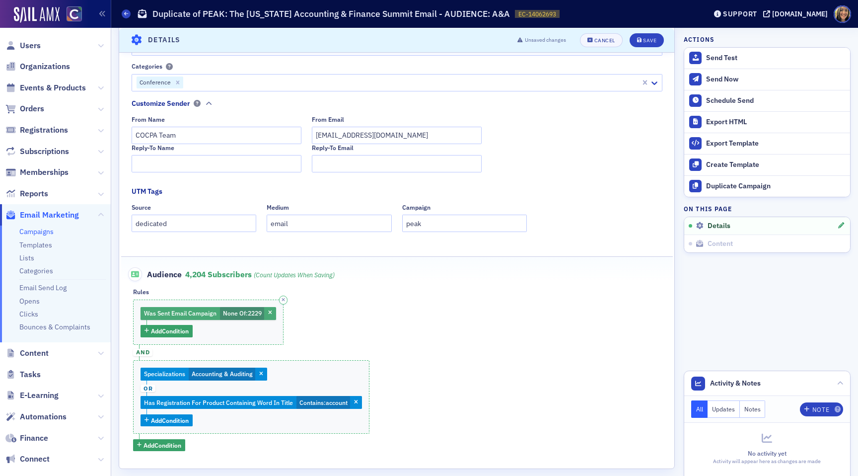
scroll to position [175, 0]
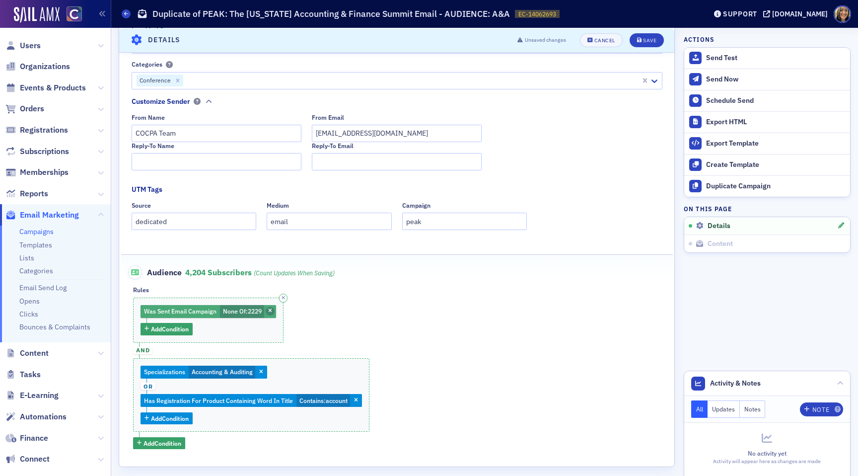
type input "Stay sharp: Secure your PEAK spot before prices climb 📈"
click at [271, 309] on icon "button" at bounding box center [270, 310] width 4 height 5
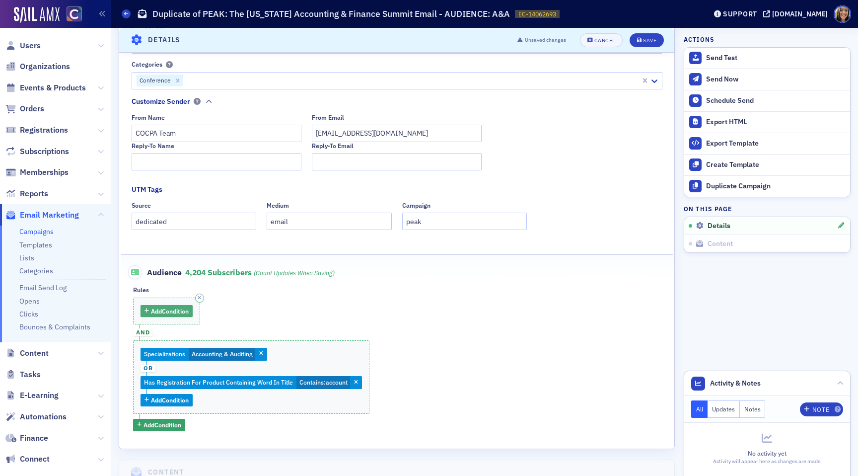
click at [157, 311] on span "Add Condition" at bounding box center [170, 310] width 38 height 9
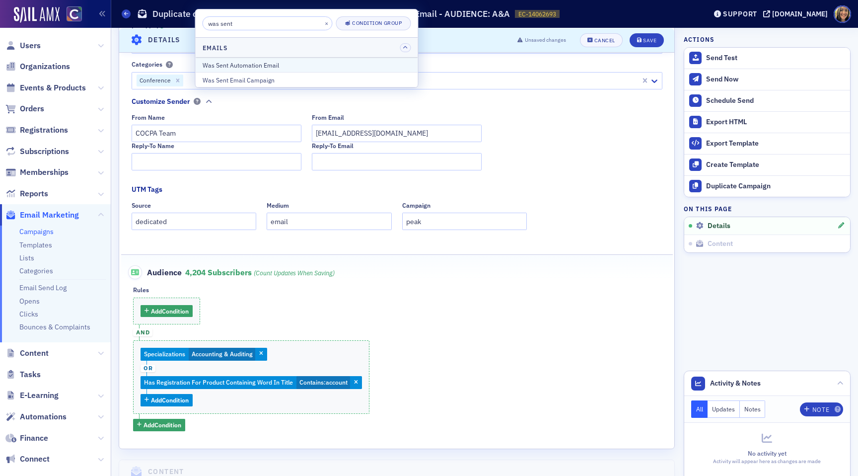
type input "was sent"
click at [283, 61] on div "Was Sent Automation Email" at bounding box center [307, 65] width 209 height 9
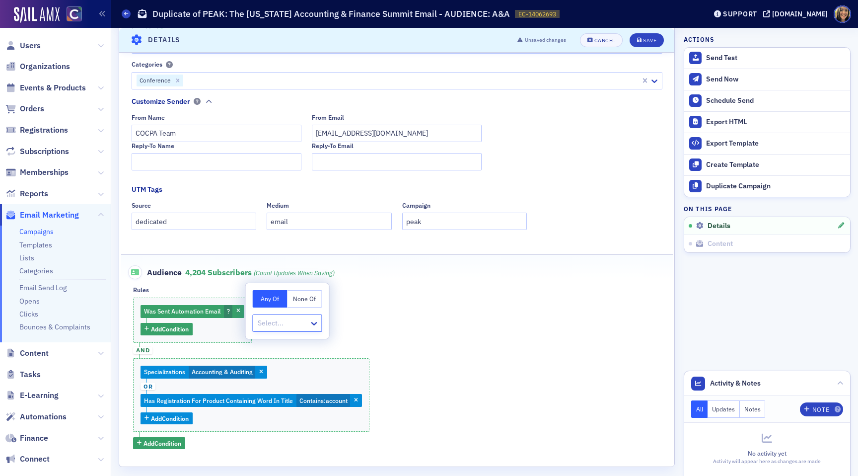
click at [308, 297] on button "None Of" at bounding box center [304, 298] width 35 height 17
click at [274, 331] on div "Select..." at bounding box center [288, 322] width 70 height 17
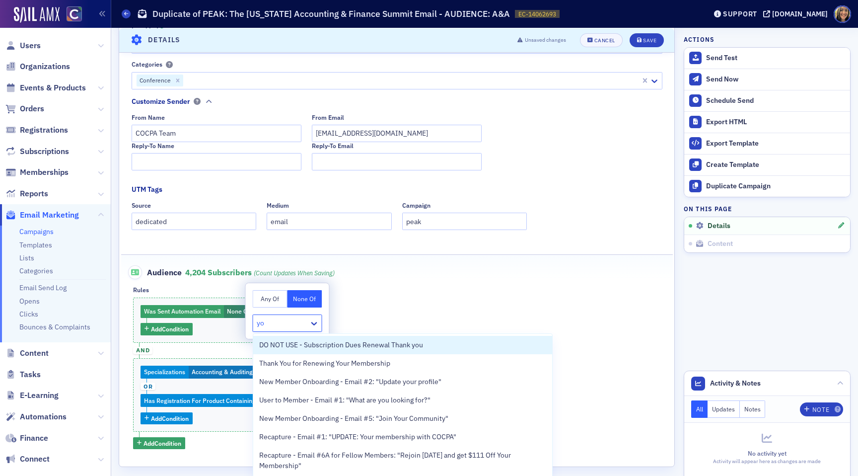
type input "y"
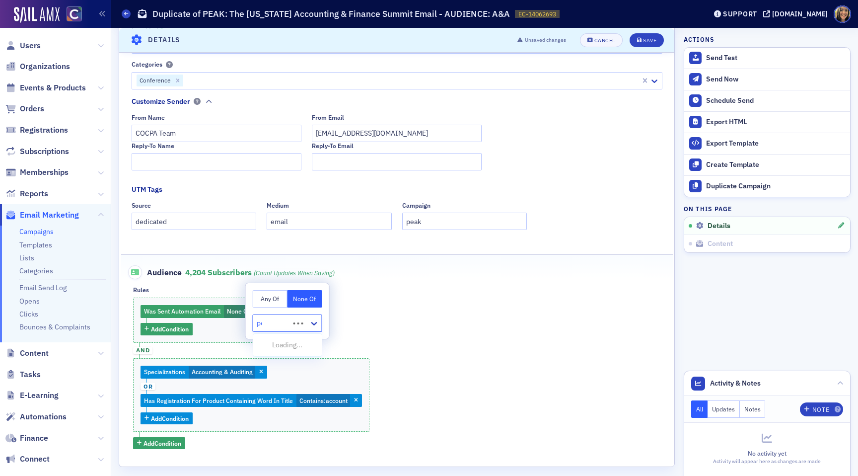
type input "peak"
click at [290, 320] on div at bounding box center [283, 323] width 52 height 12
click at [268, 293] on button "Any Of" at bounding box center [270, 298] width 35 height 17
click at [298, 301] on button "None Of" at bounding box center [304, 298] width 35 height 17
click at [295, 323] on div at bounding box center [283, 323] width 52 height 12
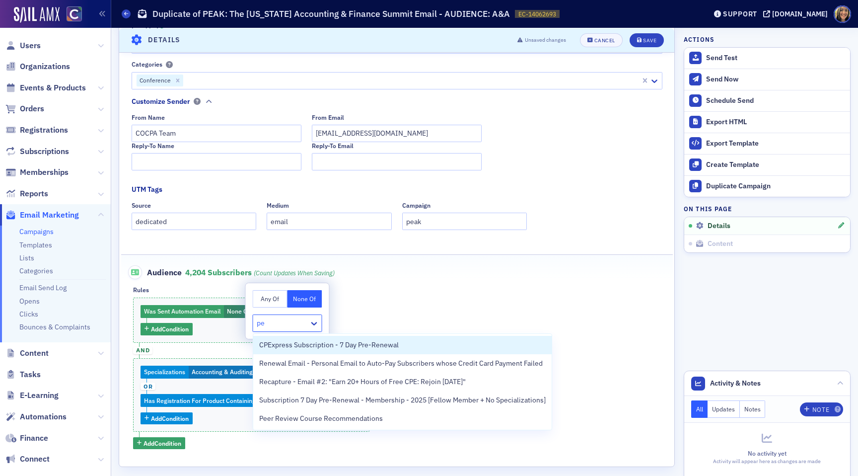
type input "p"
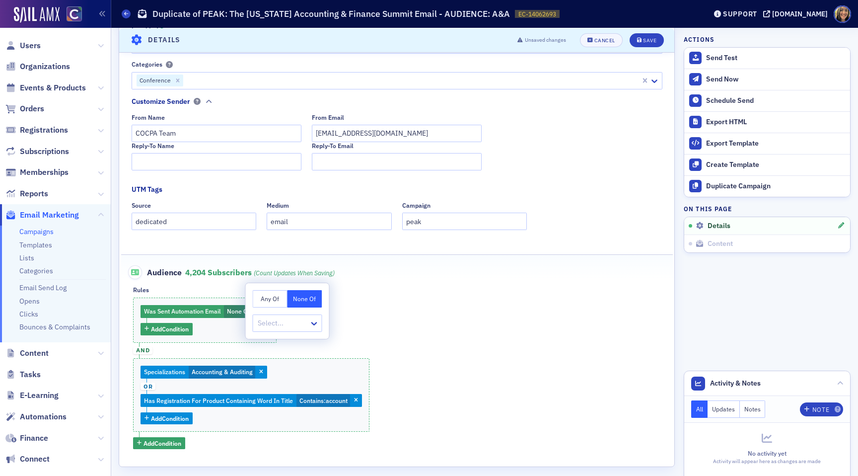
click at [409, 295] on div "Rules Was Sent Automation Email None Of : ? Add Condition and Specializations A…" at bounding box center [396, 367] width 527 height 163
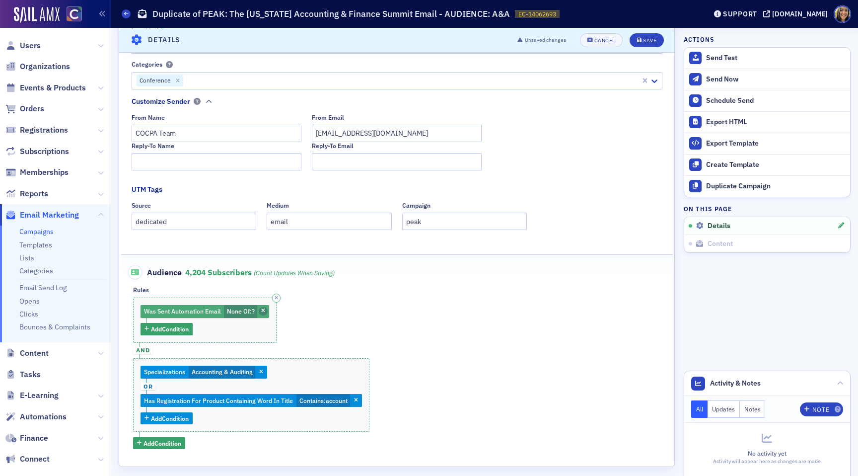
click at [261, 310] on span "button" at bounding box center [263, 311] width 9 height 9
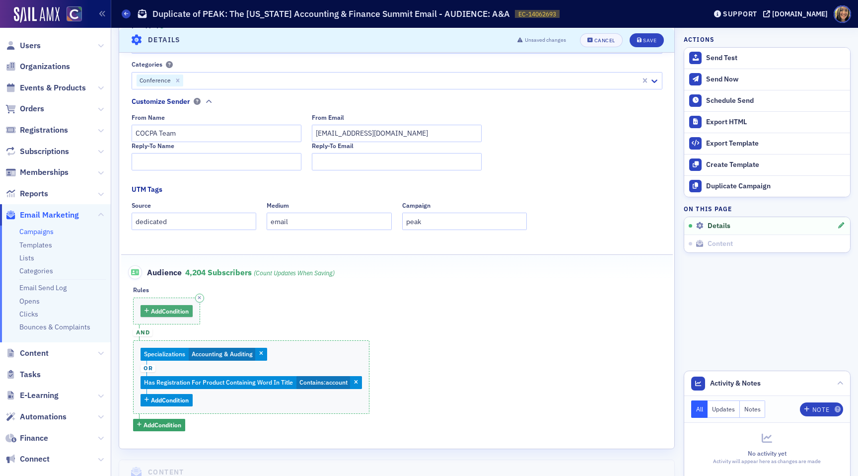
click at [167, 314] on span "Add Condition" at bounding box center [170, 310] width 38 height 9
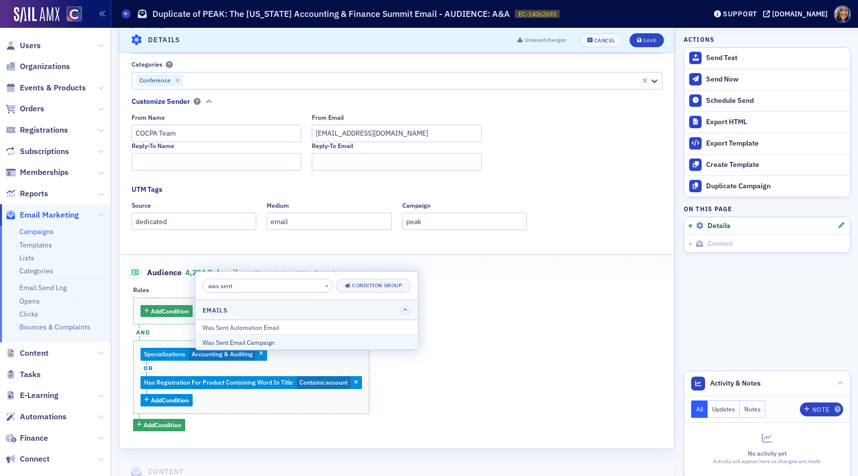
click at [228, 338] on div "Was Sent Email Campaign" at bounding box center [307, 342] width 209 height 9
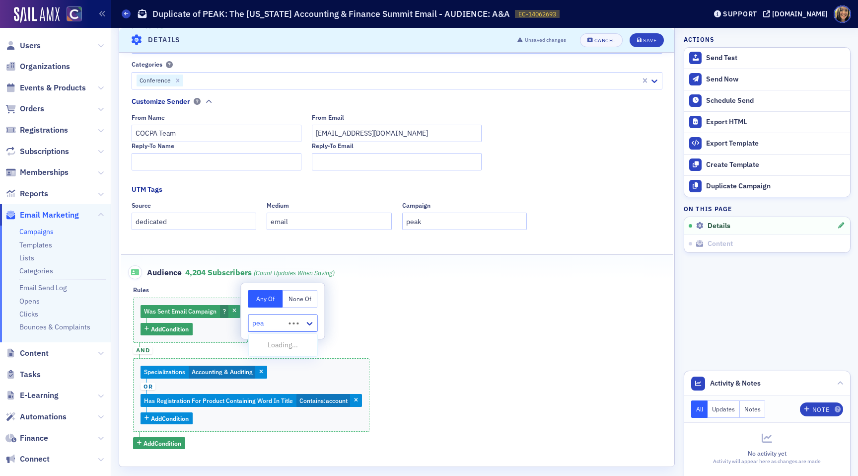
type input "peak"
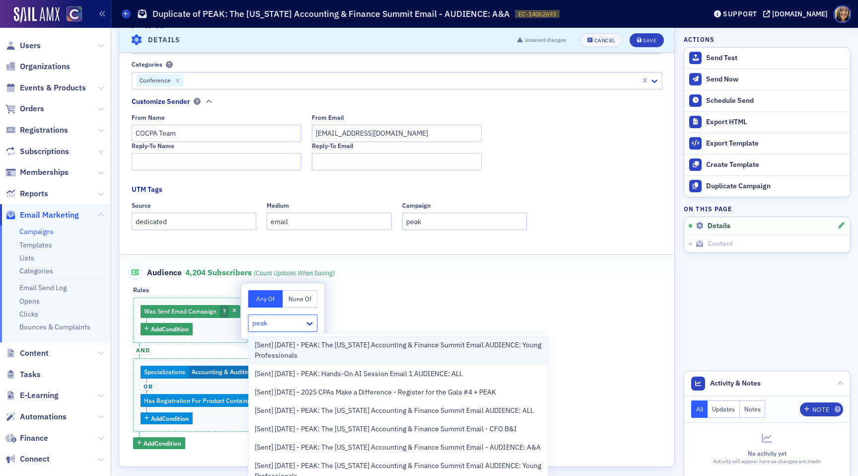
click at [381, 349] on span "[Sent] 10/01/2025 - PEAK: The Colorado Accounting & Finance Summit Email AUDIEN…" at bounding box center [398, 350] width 287 height 21
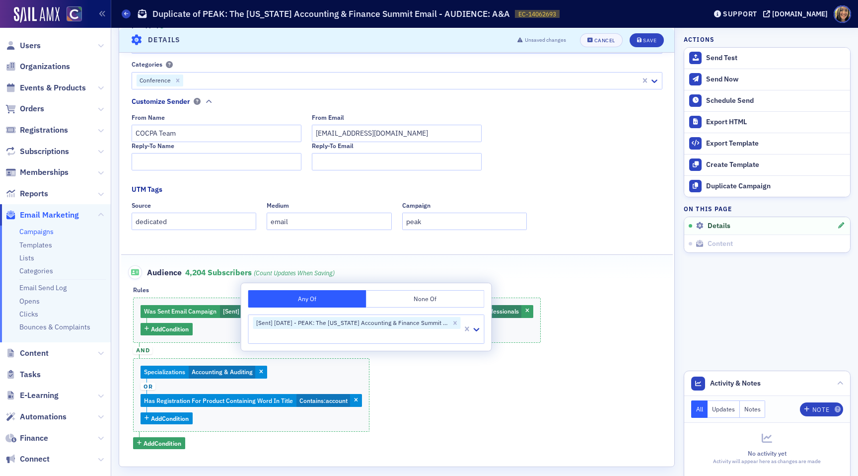
click at [444, 387] on div "Was Sent Email Campaign [Sent] 10/01/2025 - PEAK: The Colorado Accounting & Fin…" at bounding box center [396, 372] width 527 height 151
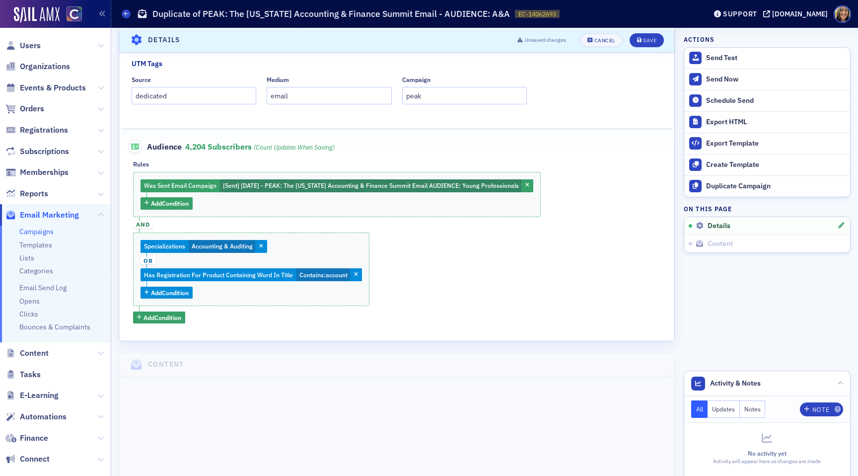
scroll to position [305, 0]
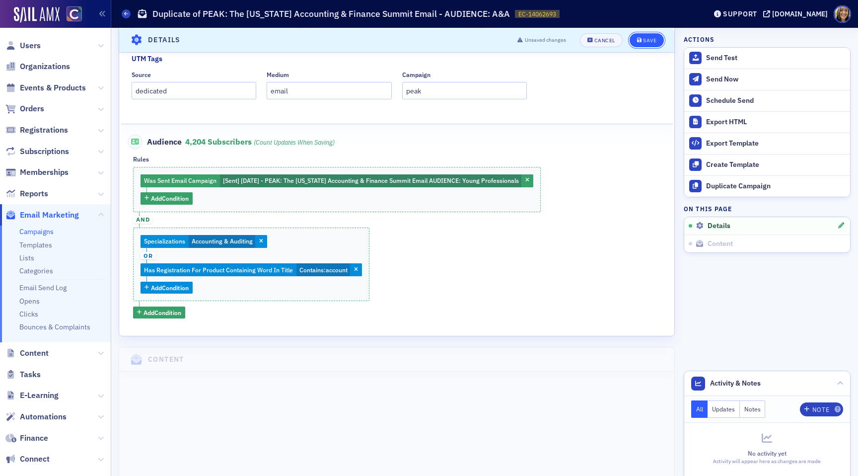
click at [643, 38] on div "Save" at bounding box center [649, 39] width 13 height 5
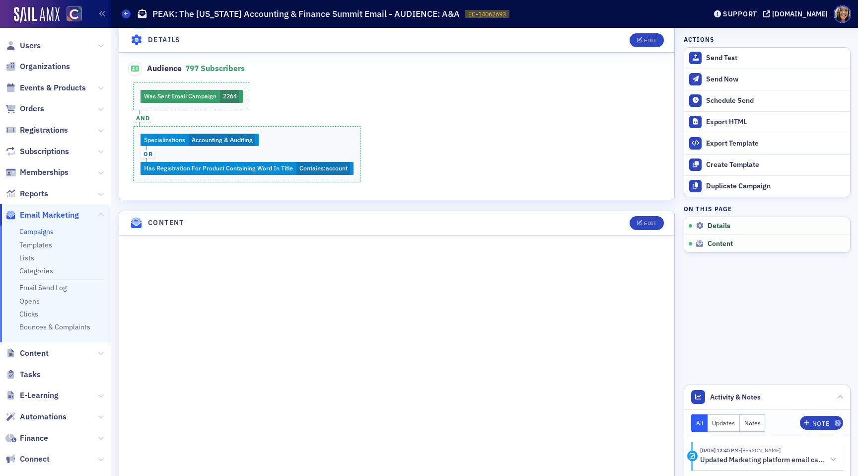
scroll to position [301, 0]
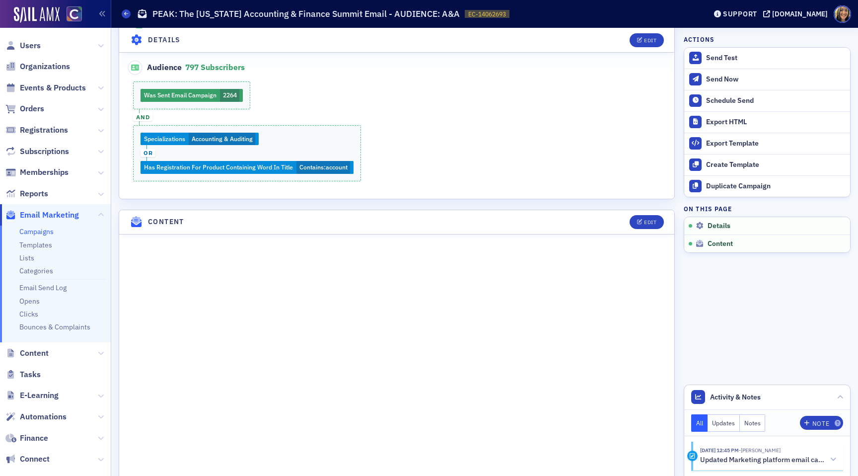
click at [189, 93] on div "Was Sent Email Campaign 2264 and Specializations Accounting & Auditing or Has R…" at bounding box center [397, 130] width 552 height 99
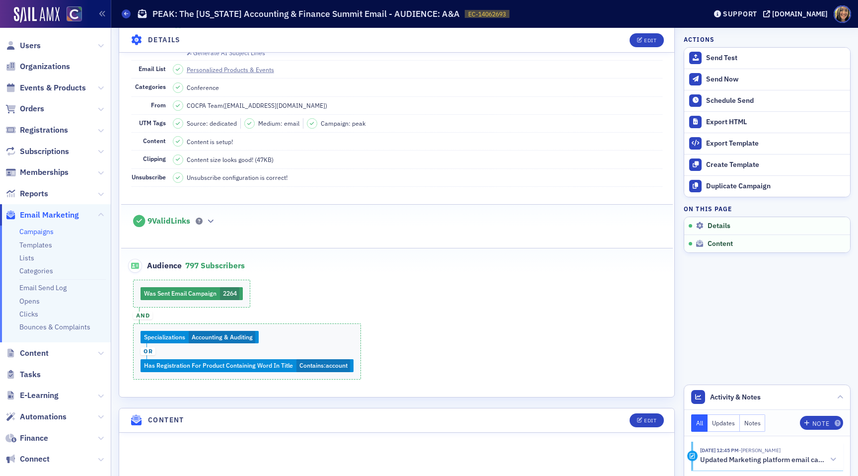
scroll to position [0, 0]
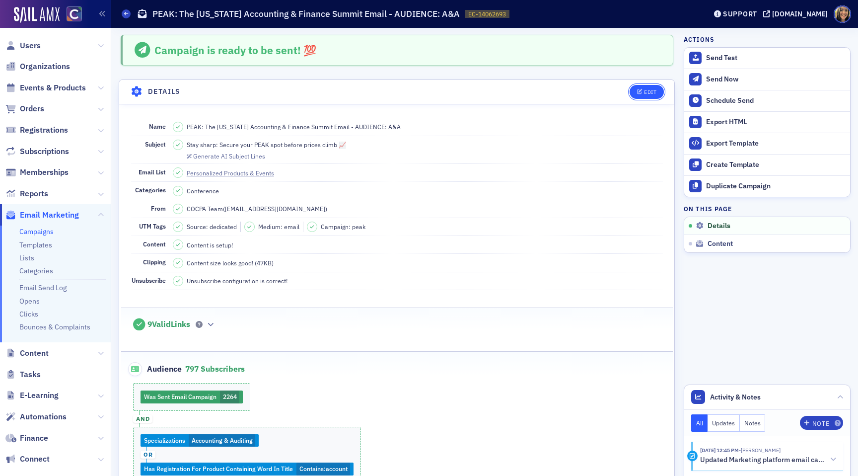
click at [650, 97] on button "Edit" at bounding box center [647, 92] width 34 height 14
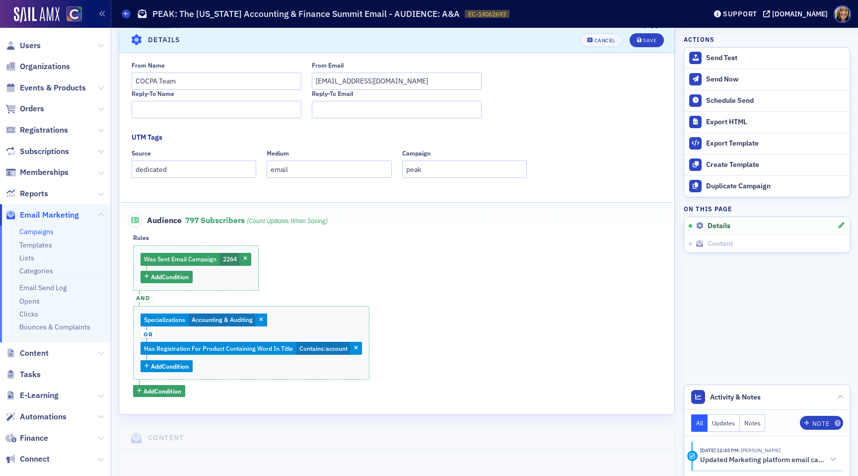
scroll to position [231, 0]
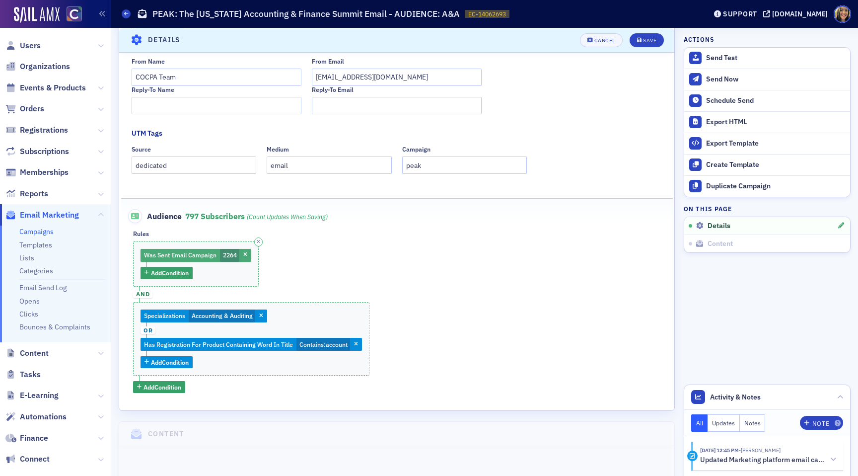
click at [182, 256] on span "Was Sent Email Campaign" at bounding box center [180, 255] width 72 height 8
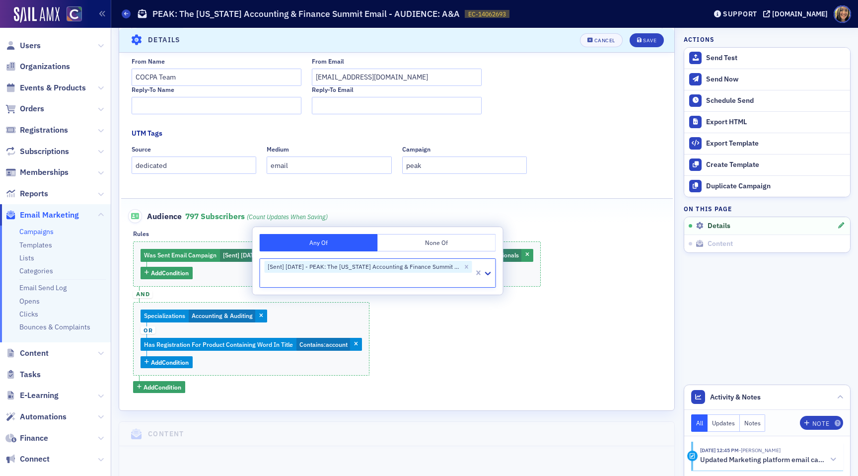
click at [418, 244] on button "None Of" at bounding box center [437, 242] width 118 height 17
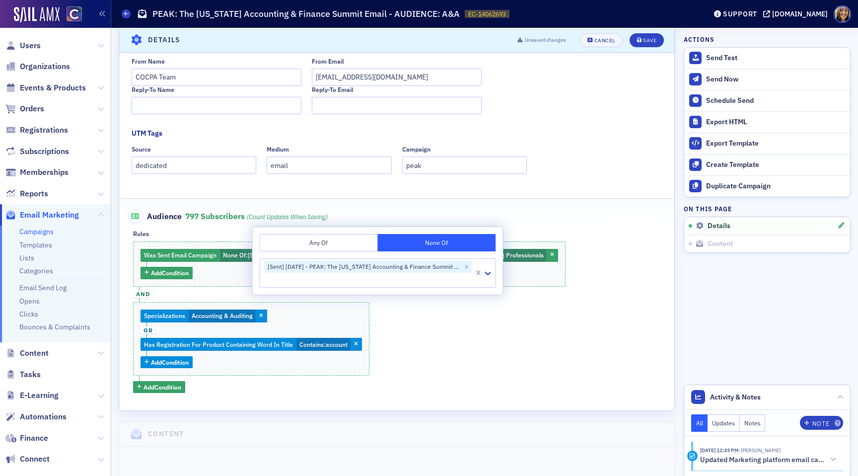
click at [593, 259] on div "Was Sent Email Campaign None Of : [Sent] 10/01/2025 - PEAK: The Colorado Accoun…" at bounding box center [396, 316] width 527 height 151
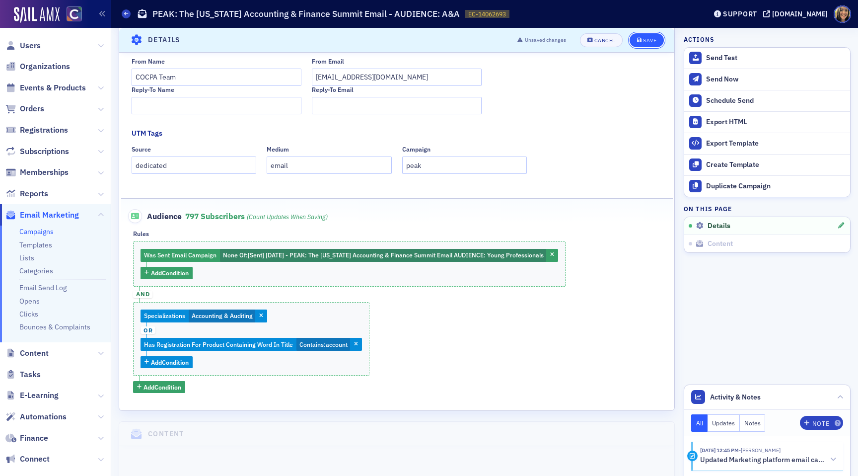
click at [650, 45] on button "Save" at bounding box center [647, 40] width 34 height 14
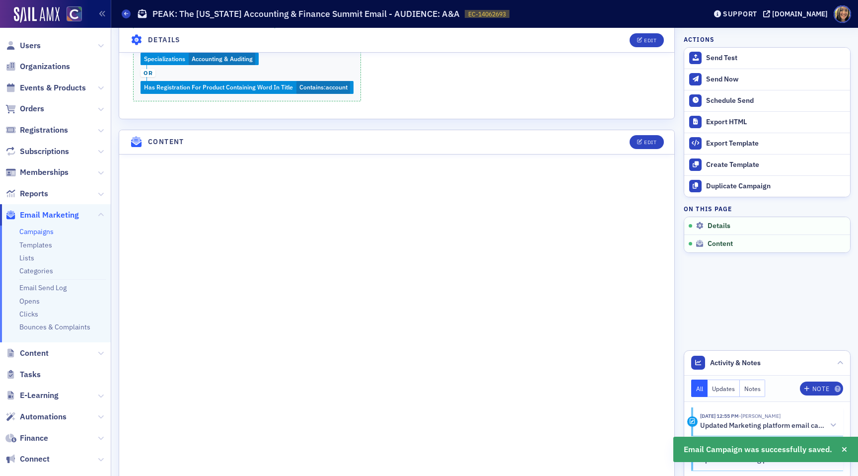
scroll to position [383, 0]
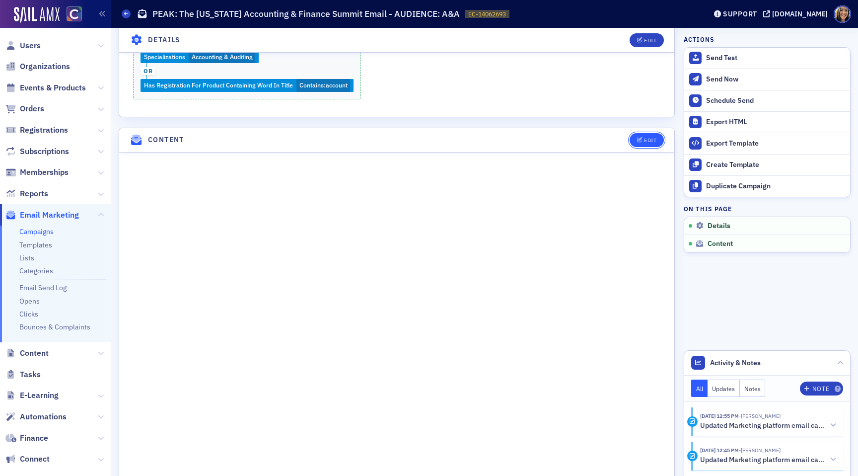
click at [657, 140] on button "Edit" at bounding box center [647, 140] width 34 height 14
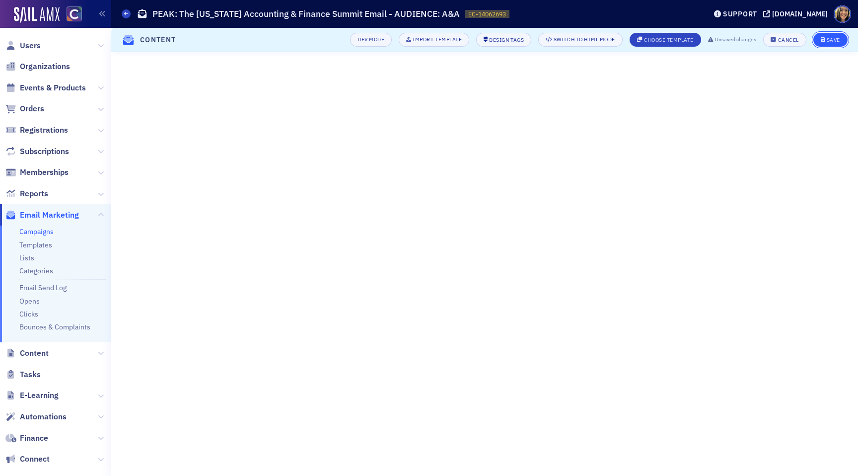
click at [829, 42] on div "Save" at bounding box center [833, 39] width 13 height 5
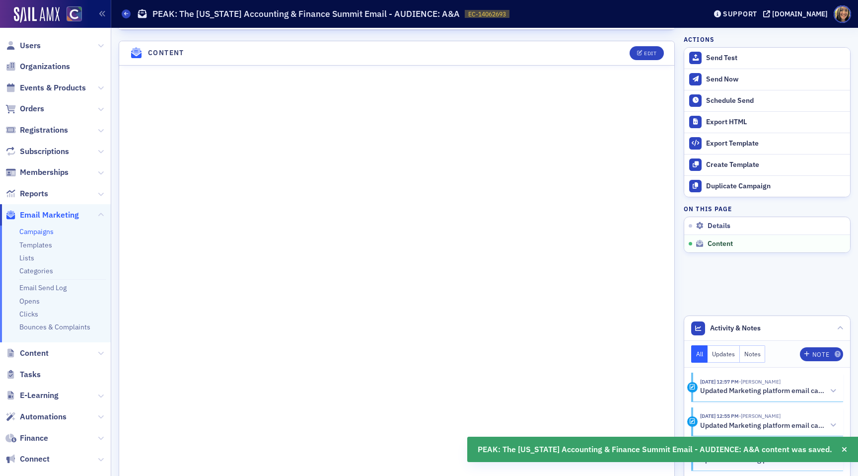
scroll to position [477, 0]
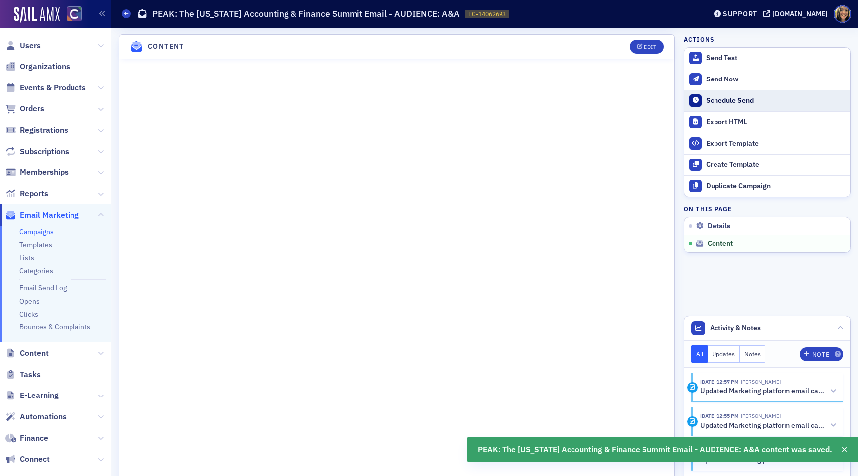
click at [752, 102] on div "Schedule Send" at bounding box center [775, 100] width 139 height 9
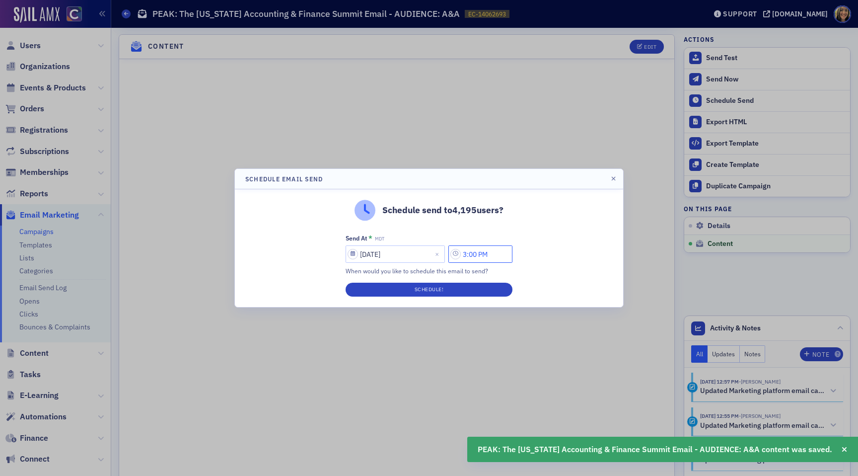
drag, startPoint x: 473, startPoint y: 254, endPoint x: 467, endPoint y: 254, distance: 5.5
click at [467, 254] on input "3:00 PM" at bounding box center [480, 253] width 64 height 17
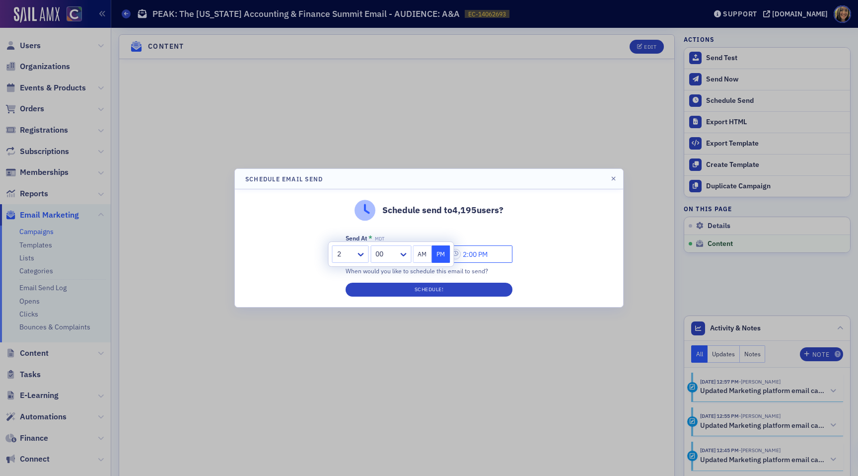
click at [476, 256] on input "2:00 PM" at bounding box center [480, 253] width 64 height 17
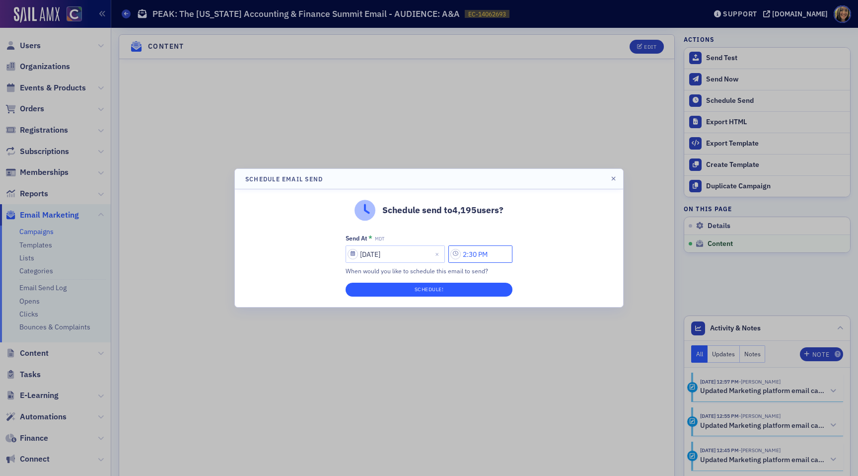
type input "2:30 PM"
click at [478, 289] on button "Schedule!" at bounding box center [429, 290] width 167 height 14
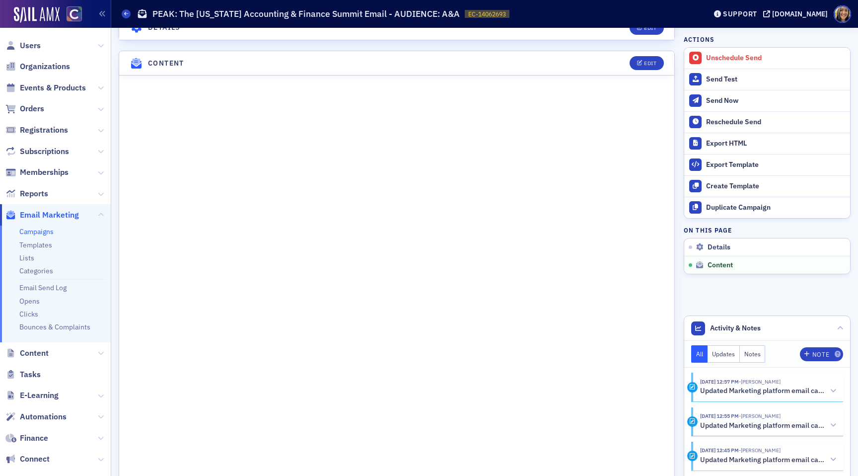
scroll to position [494, 0]
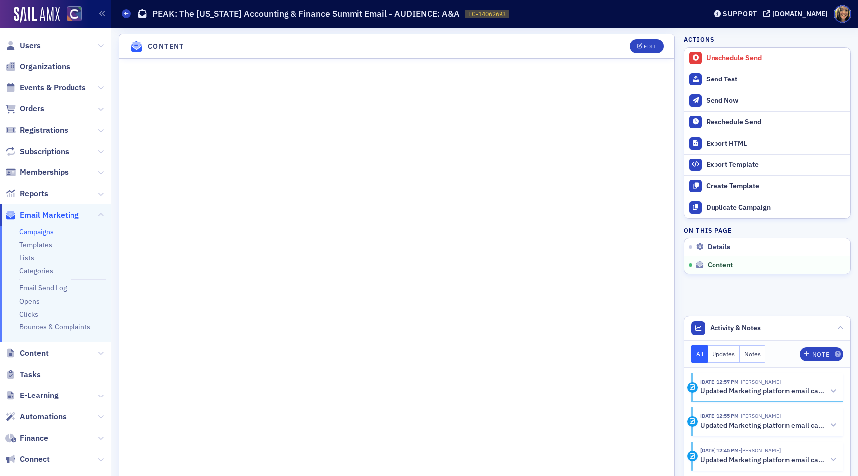
click at [38, 234] on link "Campaigns" at bounding box center [36, 231] width 34 height 9
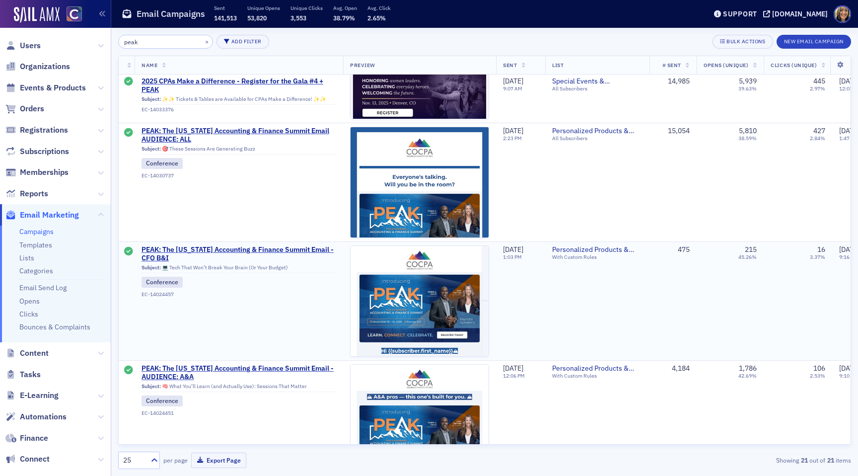
scroll to position [305, 0]
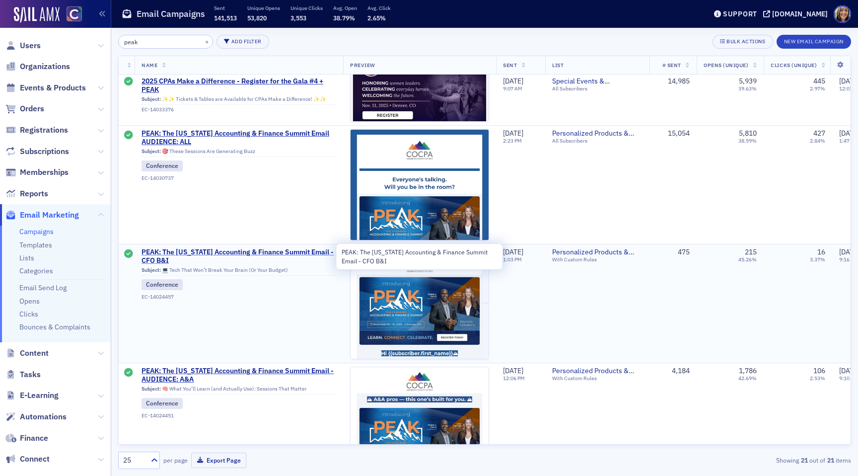
click at [223, 249] on span "PEAK: The Colorado Accounting & Finance Summit Email - CFO B&I" at bounding box center [239, 256] width 195 height 17
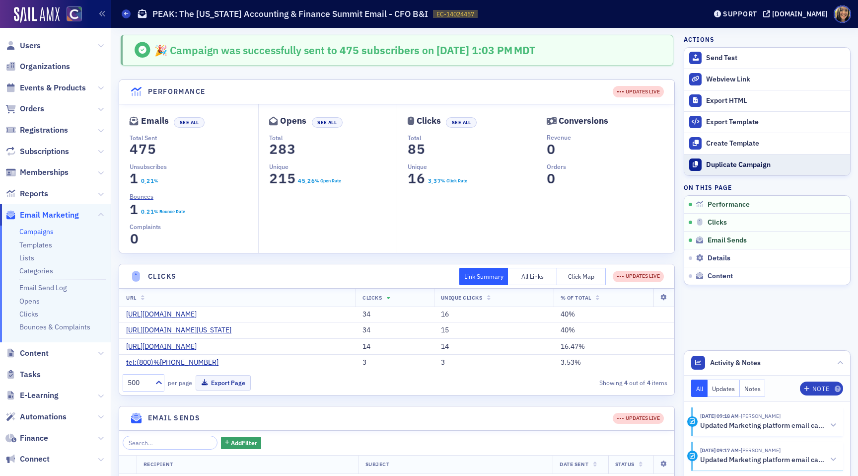
click at [729, 169] on div "Duplicate Campaign" at bounding box center [775, 164] width 139 height 9
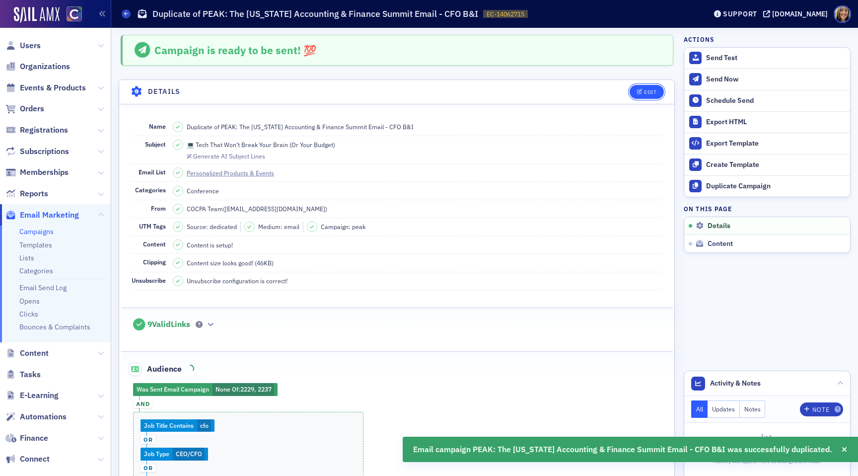
click at [656, 90] on button "Edit" at bounding box center [647, 92] width 34 height 14
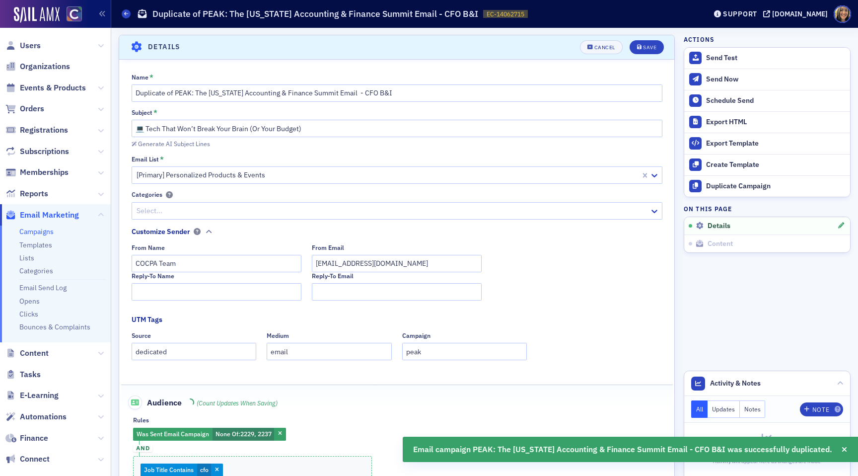
scroll to position [46, 0]
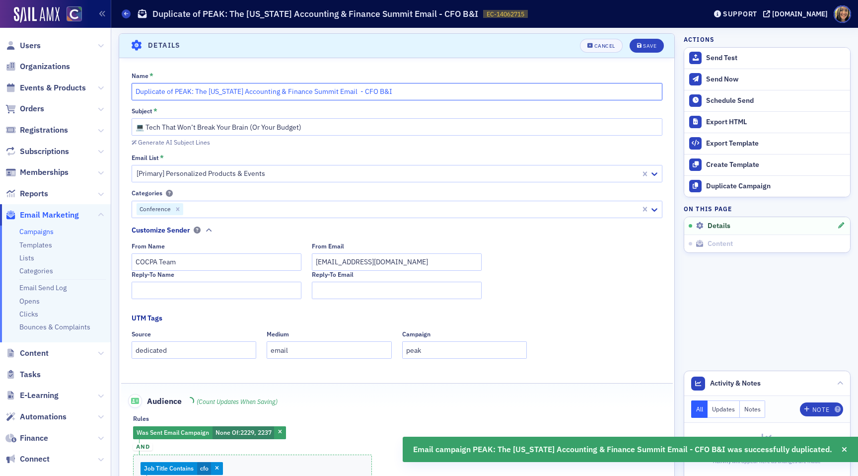
drag, startPoint x: 174, startPoint y: 93, endPoint x: 137, endPoint y: 91, distance: 37.8
click at [137, 91] on input "Duplicate of PEAK: The Colorado Accounting & Finance Summit Email - CFO B&I" at bounding box center [397, 91] width 531 height 17
type input "PEAK: The Colorado Accounting & Finance Summit Email - CFO B&I"
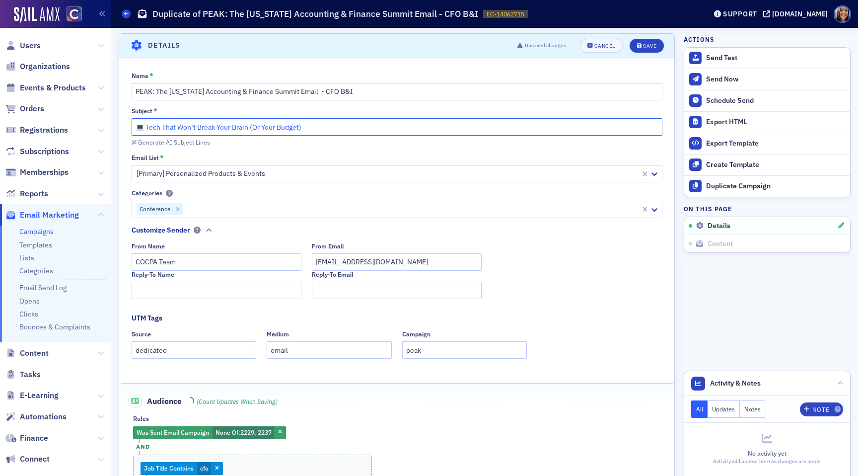
click at [242, 124] on input "💻 Tech That Won’t Break Your Brain (Or Your Budget)" at bounding box center [397, 126] width 531 height 17
paste input "Your next big decision: Register for PEAK today"
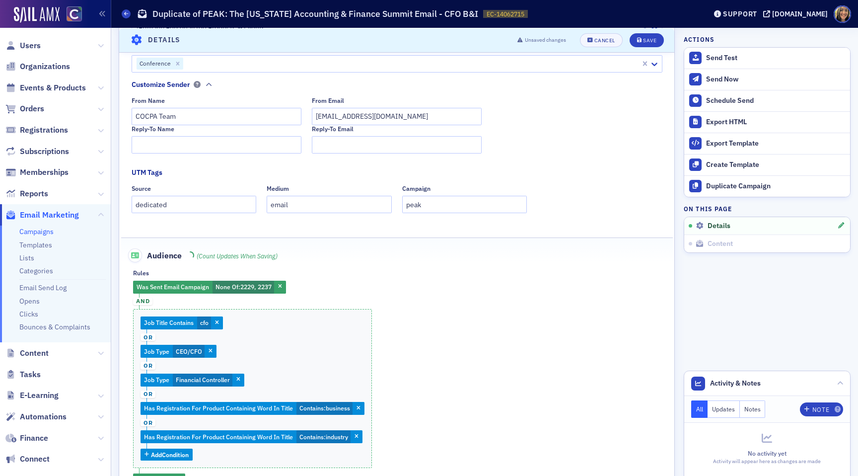
scroll to position [210, 0]
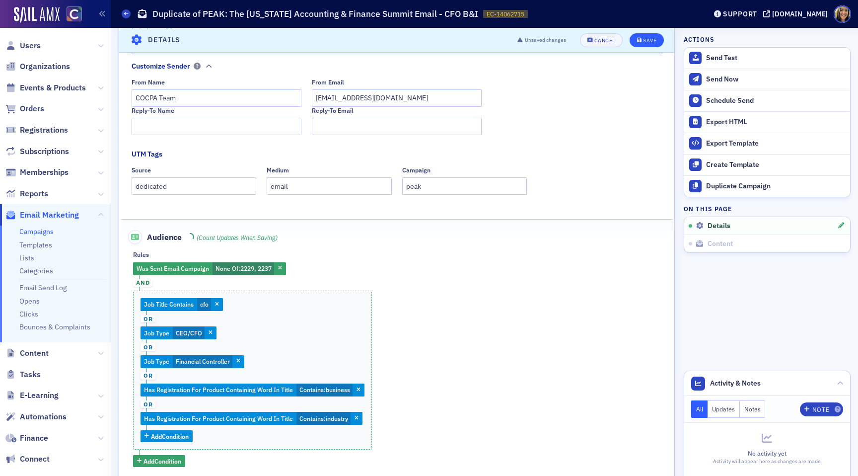
type input "Your next big decision: Register for PEAK today"
click at [636, 41] on button "Save" at bounding box center [647, 40] width 34 height 14
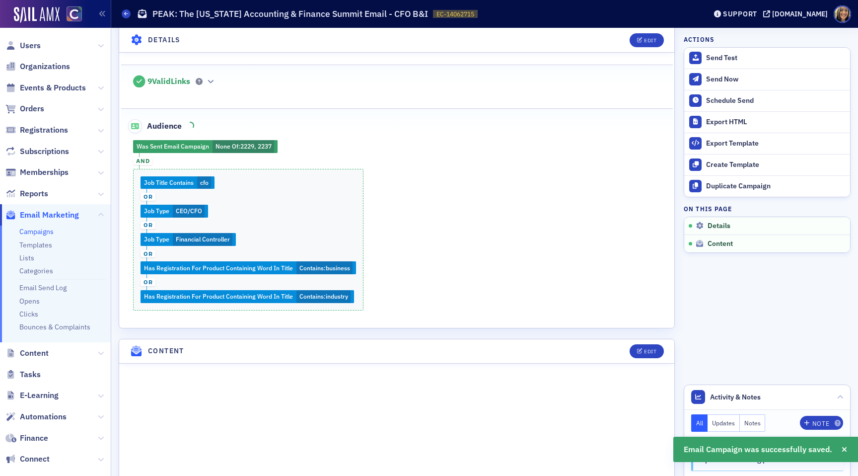
scroll to position [246, 0]
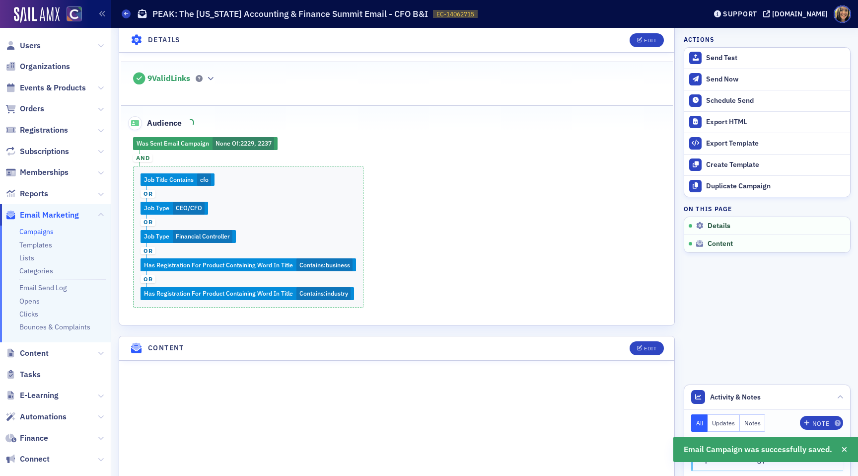
click at [219, 144] on div "Was Sent Email Campaign None Of : 2229, 2237 and Job Title Contains cfo or Job …" at bounding box center [397, 222] width 552 height 170
click at [650, 40] on div "Edit" at bounding box center [650, 39] width 12 height 5
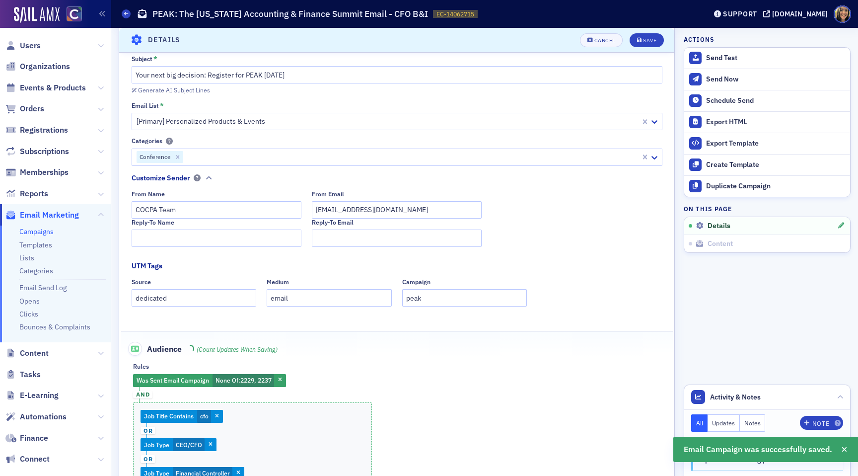
scroll to position [113, 0]
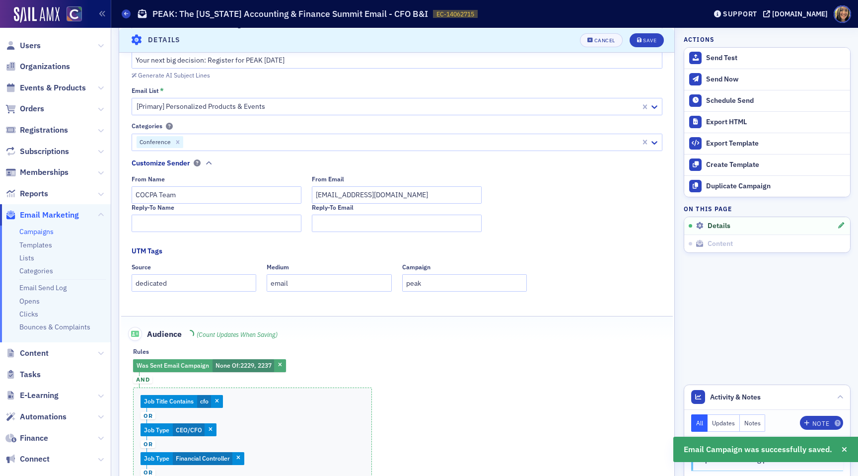
click at [254, 363] on span "2229, 2237" at bounding box center [255, 365] width 31 height 8
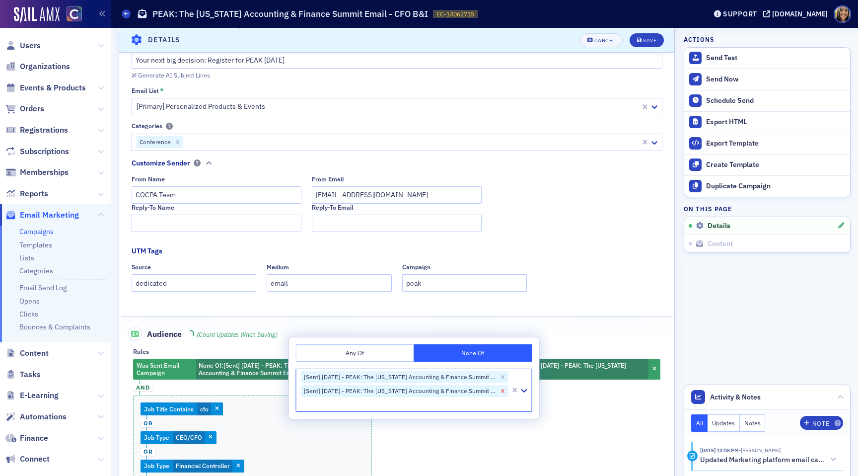
click at [506, 389] on Professionals"] "Remove [Sent] 09/08/2025 - PEAK: The Colorado Accounting & Finance Summit Email…" at bounding box center [503, 391] width 11 height 12
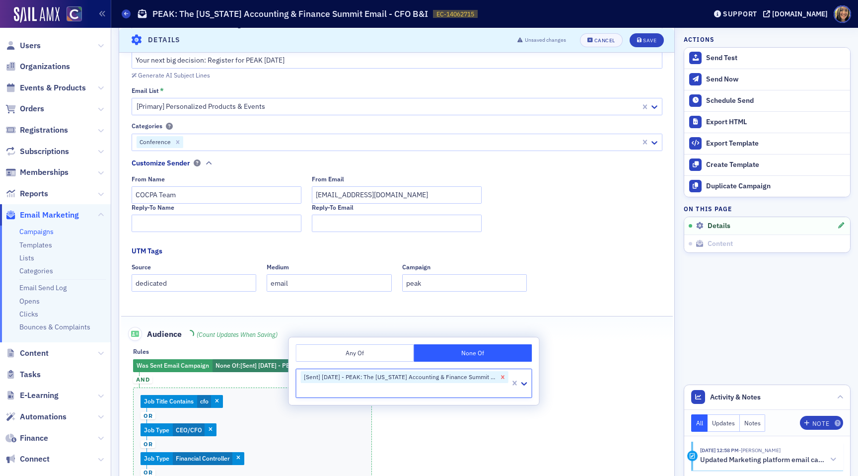
click at [504, 377] on icon "Remove [Sent] 09/12/2025 - PEAK: The Colorado Accounting & Finance Summit Email…" at bounding box center [502, 376] width 7 height 7
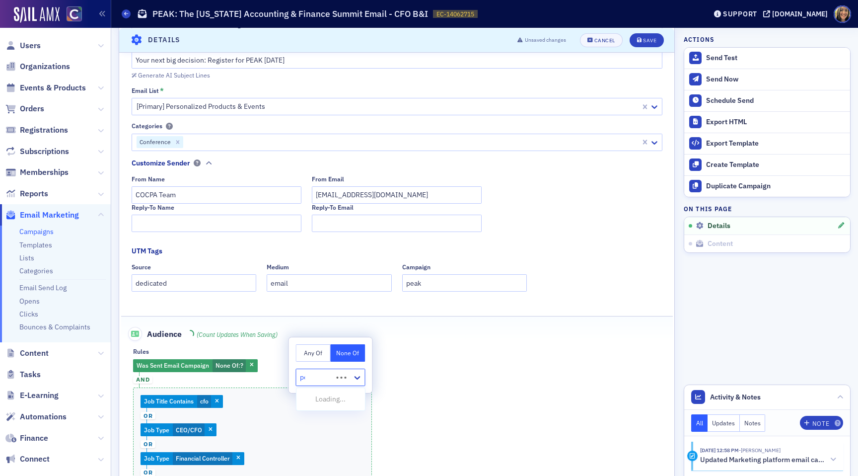
type input "peak"
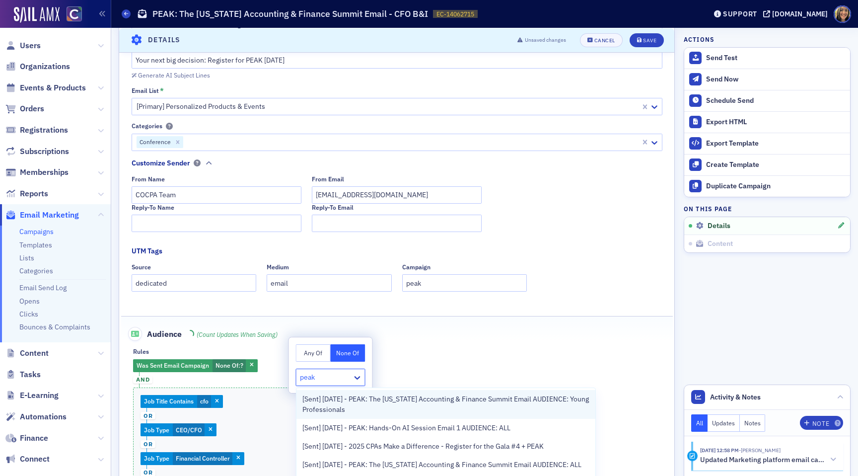
click at [361, 405] on span "[Sent] 10/01/2025 - PEAK: The Colorado Accounting & Finance Summit Email AUDIEN…" at bounding box center [445, 404] width 287 height 21
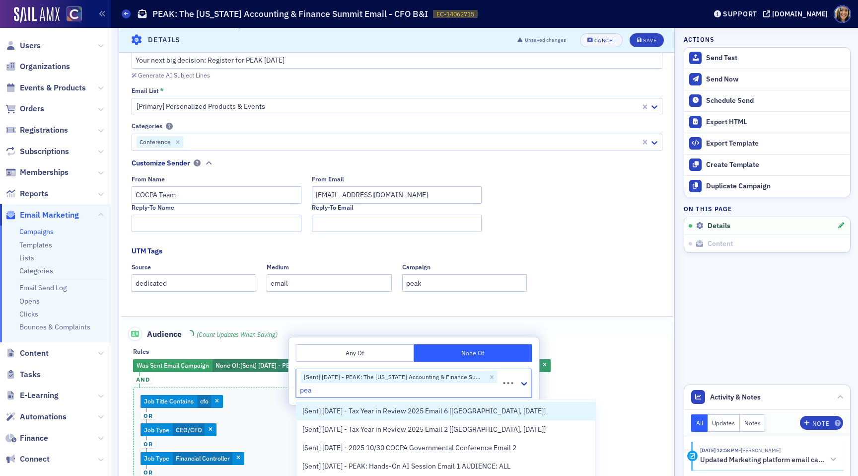
type input "peak"
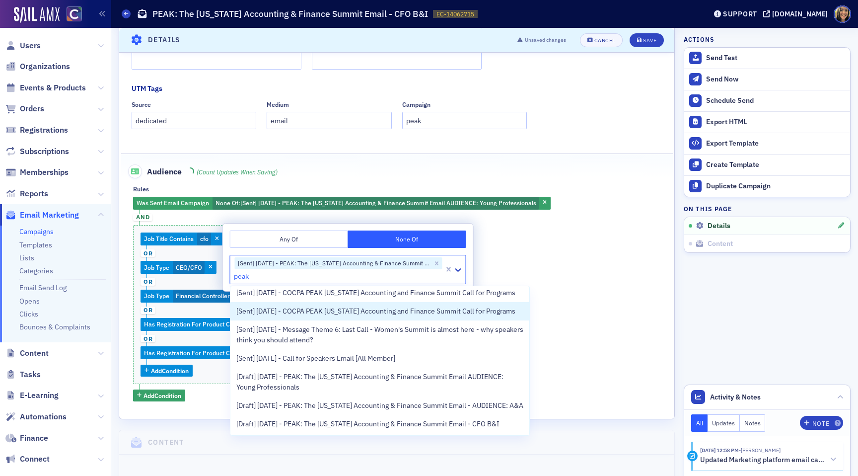
scroll to position [384, 0]
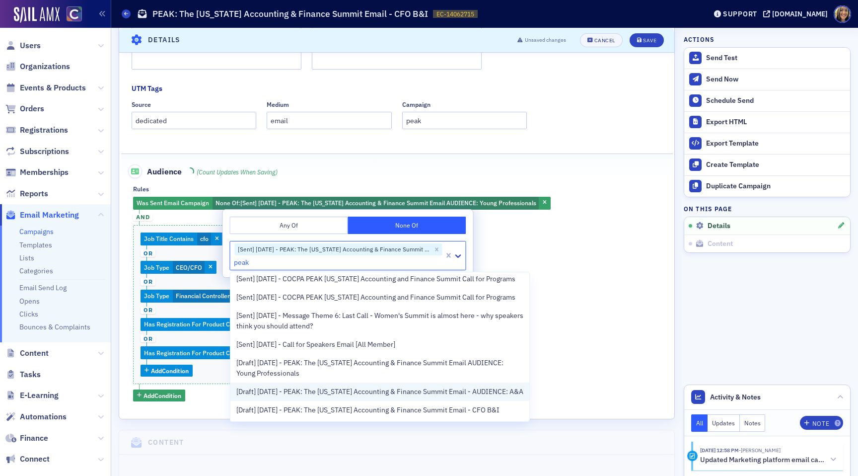
click at [368, 393] on span "[Draft] 10/01/2025 - PEAK: The Colorado Accounting & Finance Summit Email - AUD…" at bounding box center [379, 391] width 287 height 10
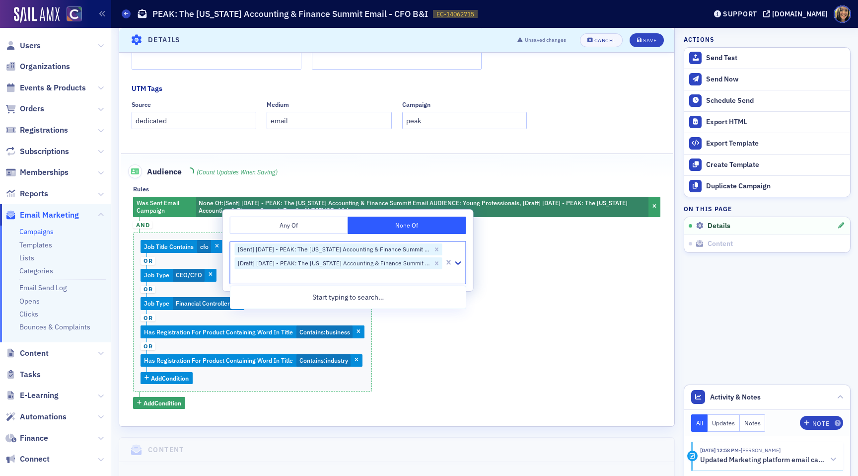
scroll to position [0, 0]
click at [516, 289] on div "Was Sent Email Campaign None Of : [Sent] 10/01/2025 - PEAK: The Colorado Accoun…" at bounding box center [396, 303] width 527 height 213
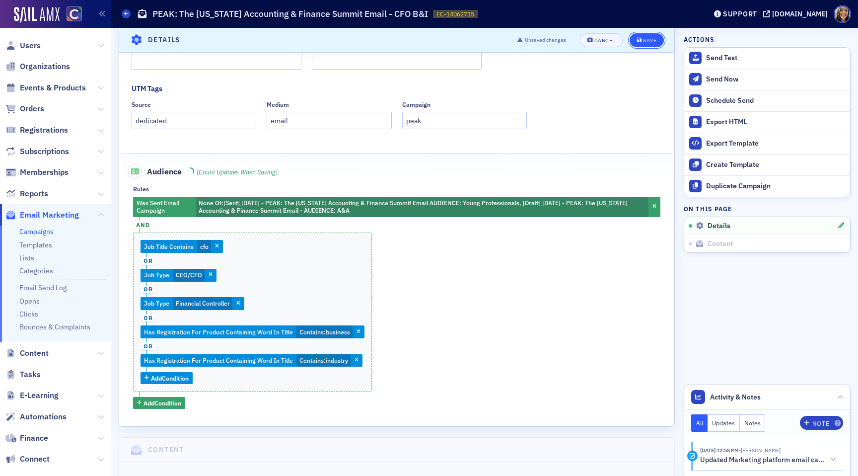
click at [651, 46] on button "Save" at bounding box center [647, 40] width 34 height 14
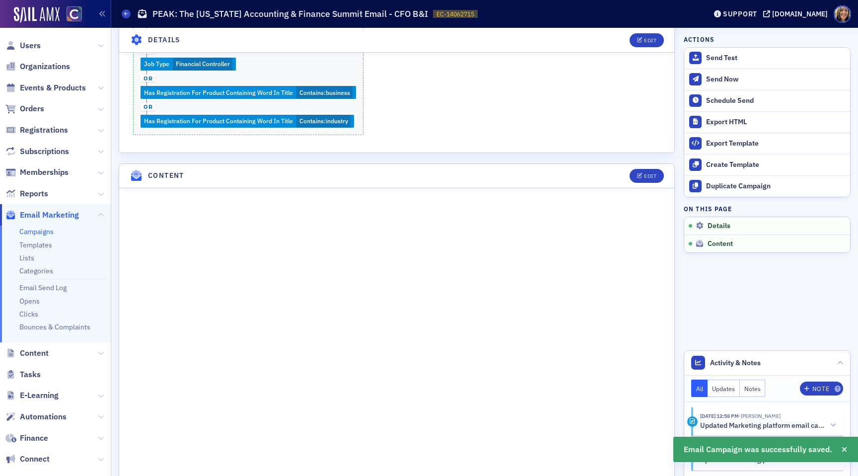
scroll to position [430, 0]
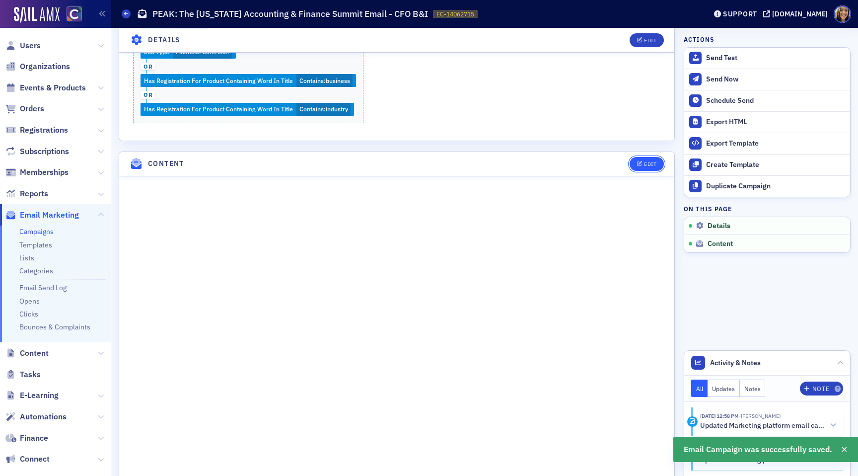
click at [646, 163] on div "Edit" at bounding box center [650, 163] width 12 height 5
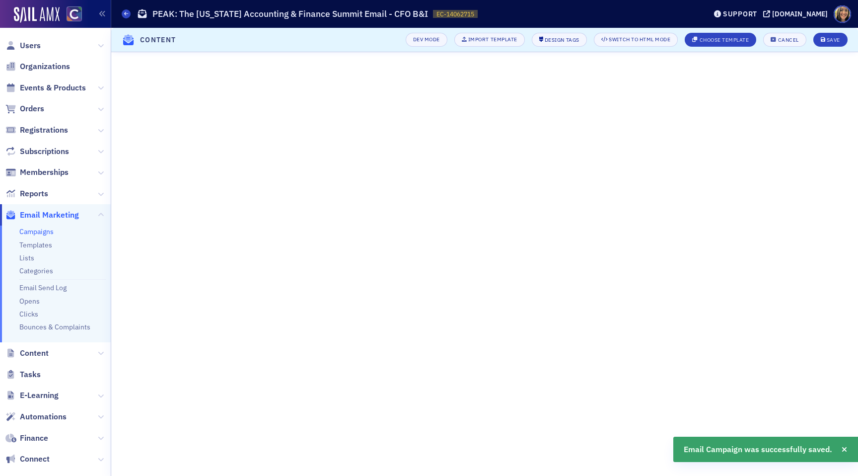
scroll to position [111, 0]
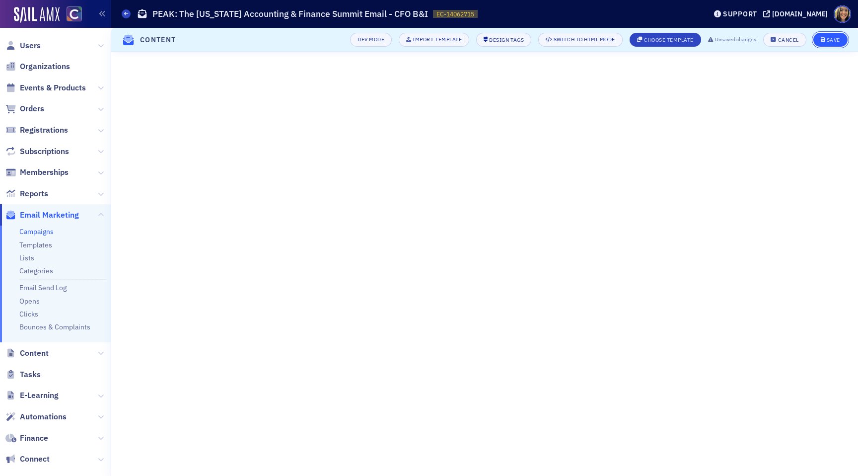
click at [824, 37] on icon "submit" at bounding box center [823, 39] width 5 height 5
